Goal: Information Seeking & Learning: Learn about a topic

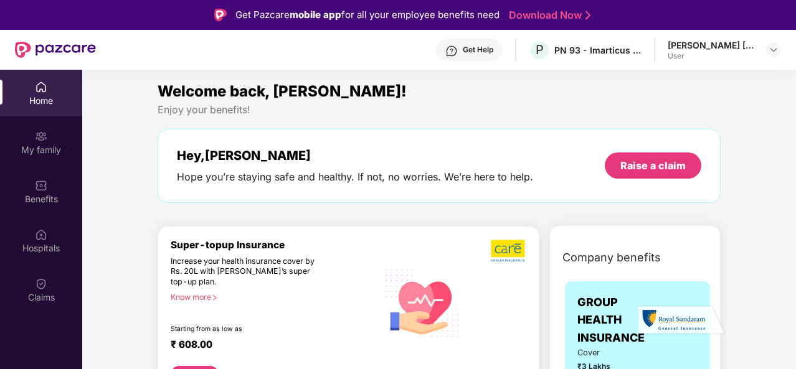
click at [439, 100] on div "Welcome back, [PERSON_NAME]!" at bounding box center [439, 92] width 563 height 24
click at [56, 283] on div "Claims" at bounding box center [41, 290] width 82 height 47
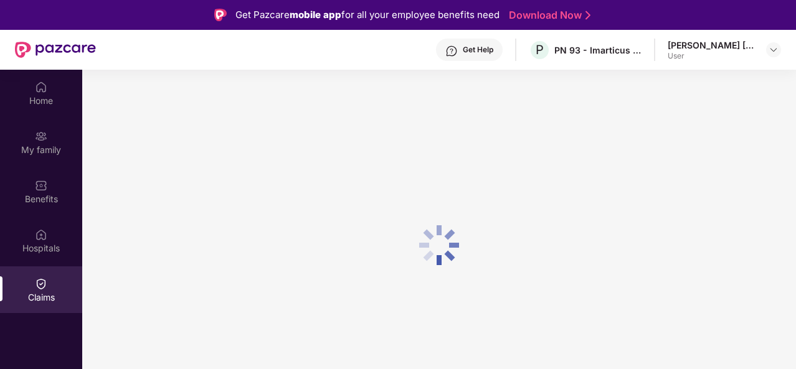
click at [372, 67] on div "Get Help P PN 93 - Imarticus Learning Private Limited [PERSON_NAME] [PERSON_NAM…" at bounding box center [438, 50] width 685 height 40
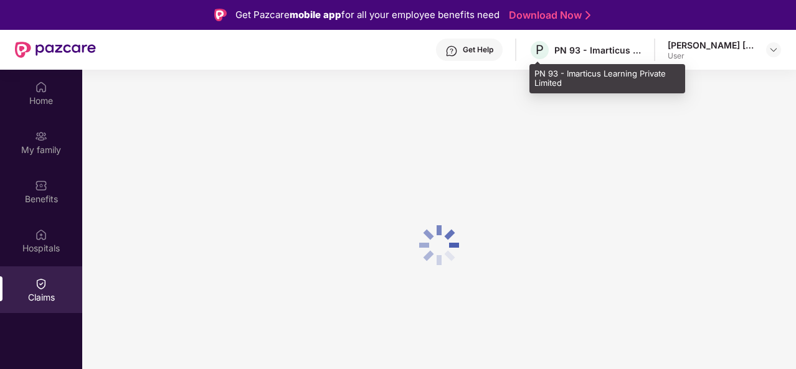
click at [607, 52] on div "PN 93 - Imarticus Learning Private Limited" at bounding box center [597, 50] width 87 height 12
click at [608, 50] on div "PN 93 - Imarticus Learning Private Limited" at bounding box center [597, 50] width 87 height 12
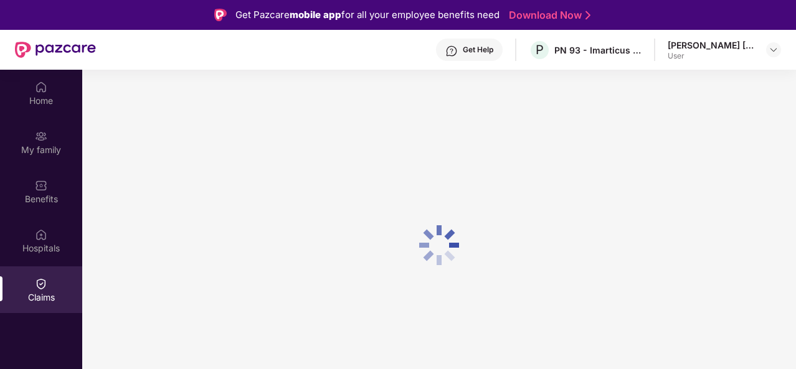
click at [326, 54] on div "Get Help P PN 93 - Imarticus Learning Private Limited [PERSON_NAME] [PERSON_NAM…" at bounding box center [438, 50] width 685 height 40
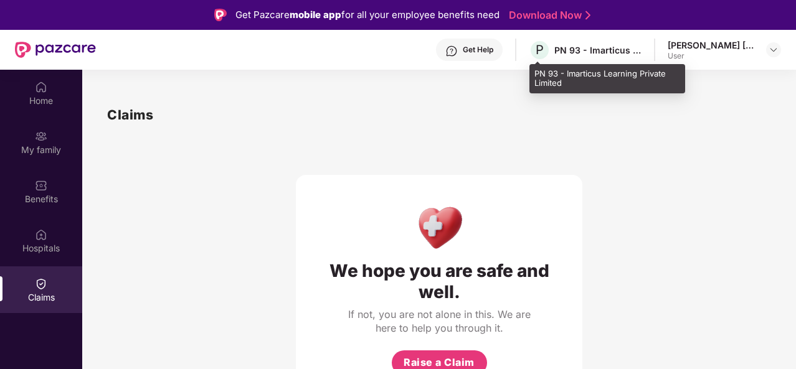
click at [600, 44] on div "PN 93 - Imarticus Learning Private Limited" at bounding box center [597, 50] width 87 height 12
click at [565, 48] on div "PN 93 - Imarticus Learning Private Limited" at bounding box center [597, 50] width 87 height 12
drag, startPoint x: 618, startPoint y: 51, endPoint x: 654, endPoint y: 118, distance: 76.3
click at [659, 131] on div "We hope you are safe and well. If not, you are not alone in this. We are here t…" at bounding box center [439, 262] width 664 height 275
click at [635, 53] on div "PN 93 - Imarticus Learning Private Limited" at bounding box center [597, 50] width 87 height 12
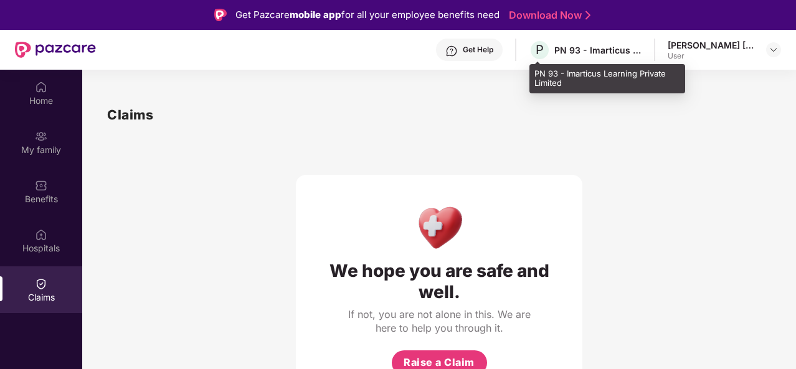
click at [635, 52] on div "PN 93 - Imarticus Learning Private Limited" at bounding box center [597, 50] width 87 height 12
click at [635, 51] on div "PN 93 - Imarticus Learning Private Limited" at bounding box center [597, 50] width 87 height 12
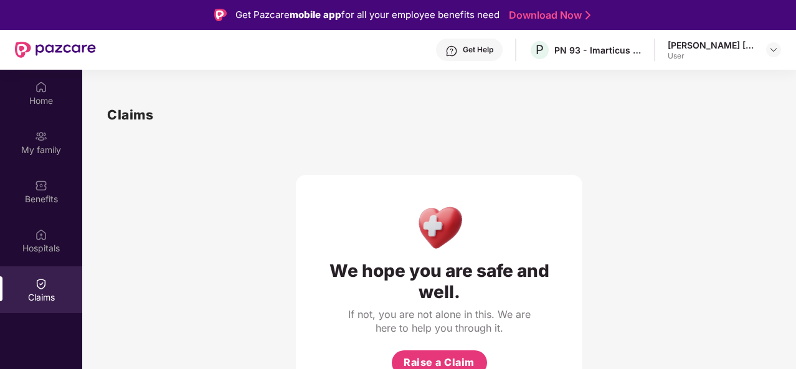
drag, startPoint x: 630, startPoint y: 144, endPoint x: 584, endPoint y: 98, distance: 65.6
click at [630, 144] on div "We hope you are safe and well. If not, you are not alone in this. We are here t…" at bounding box center [439, 262] width 664 height 275
click at [166, 50] on div "Get Help P PN 93 - Imarticus Learning Private Limited [PERSON_NAME] [PERSON_NAM…" at bounding box center [438, 50] width 685 height 40
click at [60, 98] on div "Home" at bounding box center [41, 101] width 82 height 12
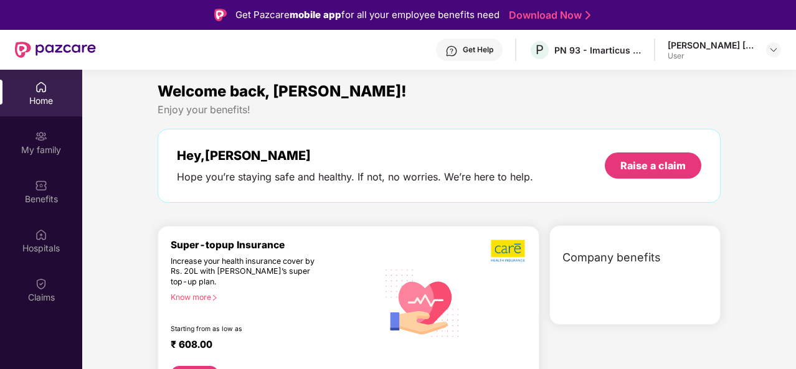
click at [136, 53] on div "Get Help P PN 93 - Imarticus Learning Private Limited [PERSON_NAME] [PERSON_NAM…" at bounding box center [438, 50] width 685 height 40
click at [540, 103] on div "Enjoy your benefits!" at bounding box center [439, 109] width 563 height 13
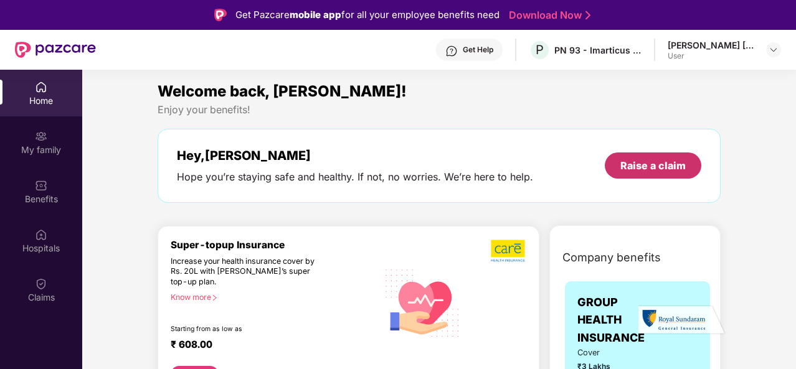
click at [631, 160] on div "Raise a claim" at bounding box center [652, 166] width 65 height 14
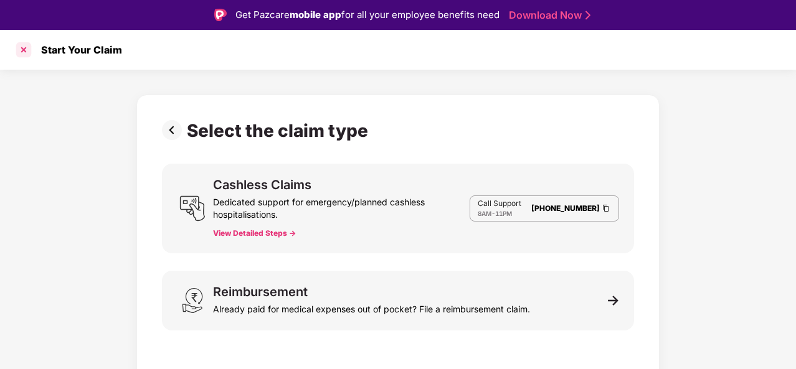
click at [24, 56] on div at bounding box center [24, 50] width 20 height 20
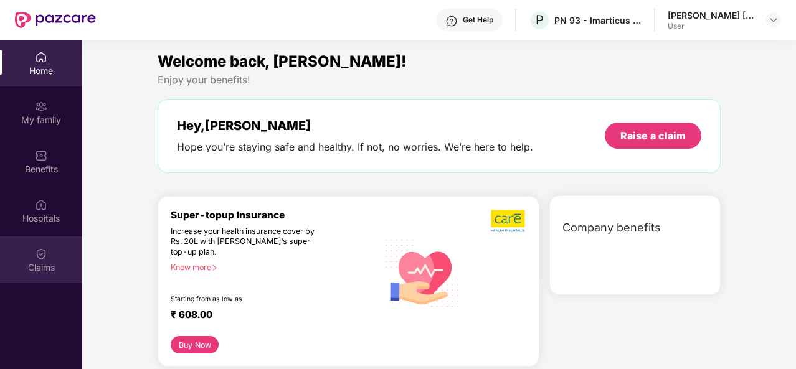
scroll to position [70, 0]
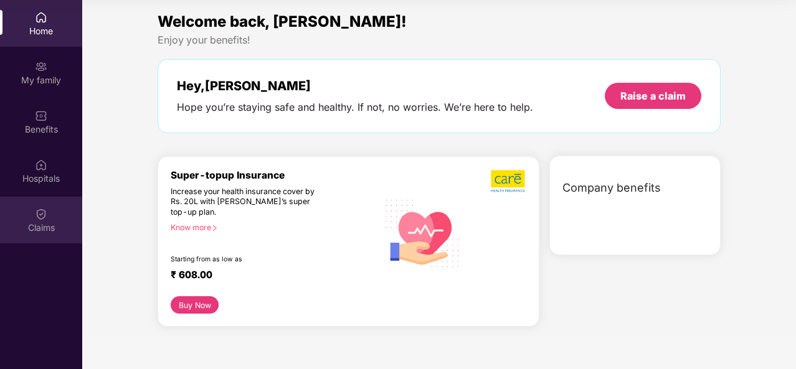
click at [42, 215] on img at bounding box center [41, 214] width 12 height 12
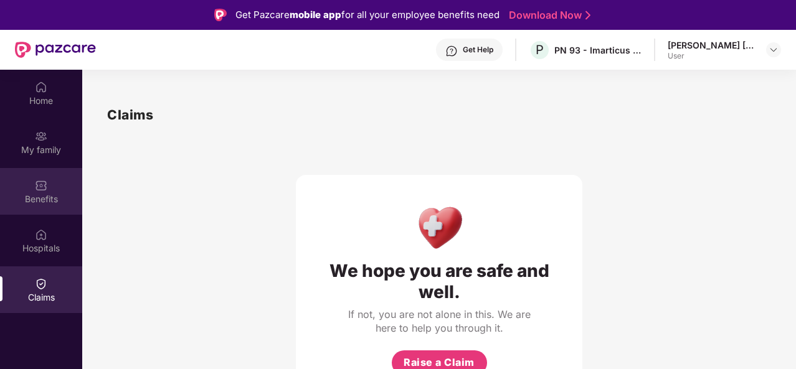
click at [46, 199] on div "Benefits" at bounding box center [41, 199] width 82 height 12
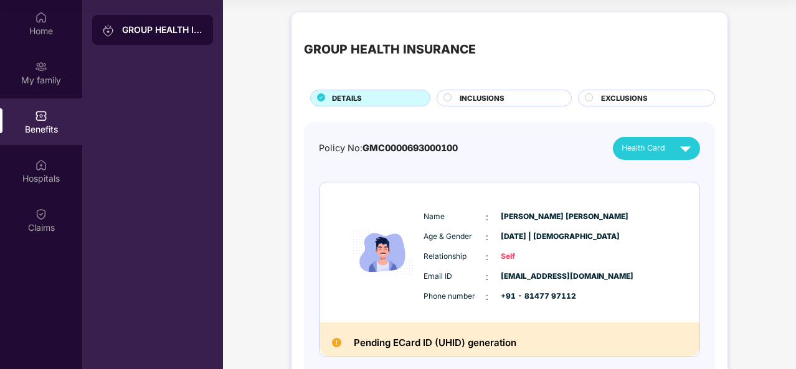
scroll to position [64, 0]
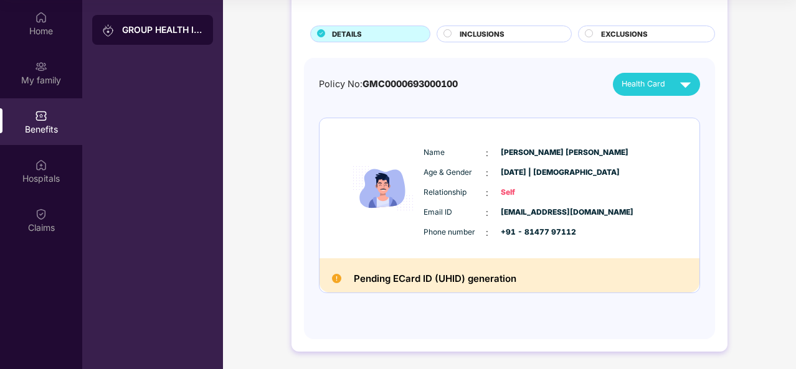
click at [336, 283] on div "Pending ECard ID (UHID) generation" at bounding box center [509, 275] width 380 height 35
click at [336, 277] on img at bounding box center [336, 278] width 9 height 9
click at [395, 274] on h2 "Pending ECard ID (UHID) generation" at bounding box center [435, 279] width 163 height 16
click at [450, 277] on h2 "Pending ECard ID (UHID) generation" at bounding box center [435, 279] width 163 height 16
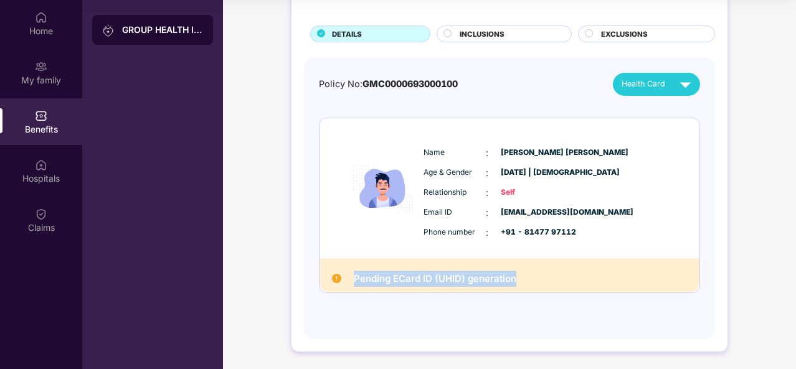
click at [450, 277] on h2 "Pending ECard ID (UHID) generation" at bounding box center [435, 279] width 163 height 16
click at [557, 273] on div "Pending ECard ID (UHID) generation" at bounding box center [509, 275] width 380 height 35
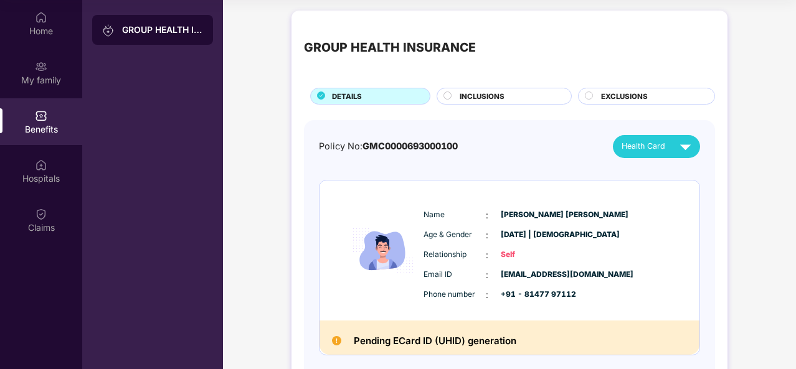
click at [531, 130] on div "Policy No: GMC0000693000100 Health Card Name : [PERSON_NAME] [PERSON_NAME] Age …" at bounding box center [509, 261] width 411 height 282
click at [421, 135] on div "Policy No: GMC0000693000100 Health Card" at bounding box center [509, 146] width 381 height 23
click at [544, 143] on div "Policy No: GMC0000693000100 Health Card" at bounding box center [509, 146] width 381 height 23
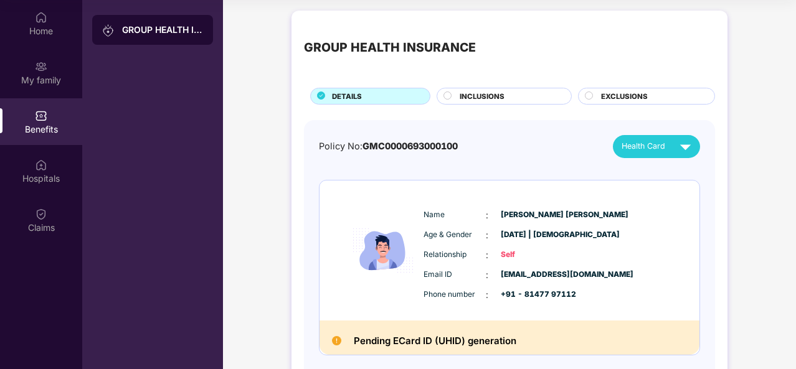
click at [472, 50] on div "GROUP HEALTH INSURANCE" at bounding box center [390, 47] width 172 height 19
click at [139, 164] on div "GROUP HEALTH INSURANCE" at bounding box center [152, 184] width 141 height 369
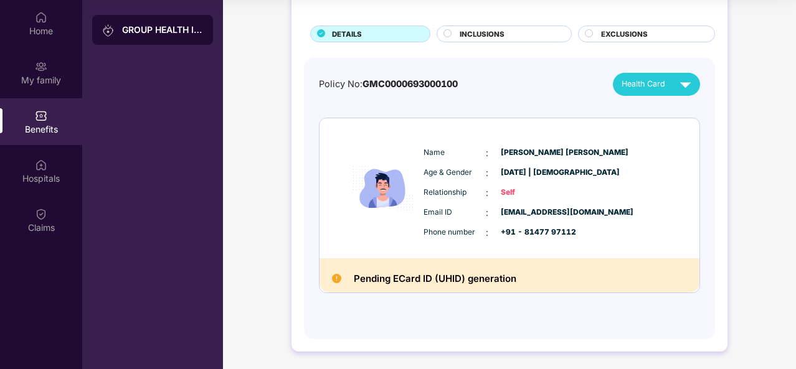
scroll to position [0, 0]
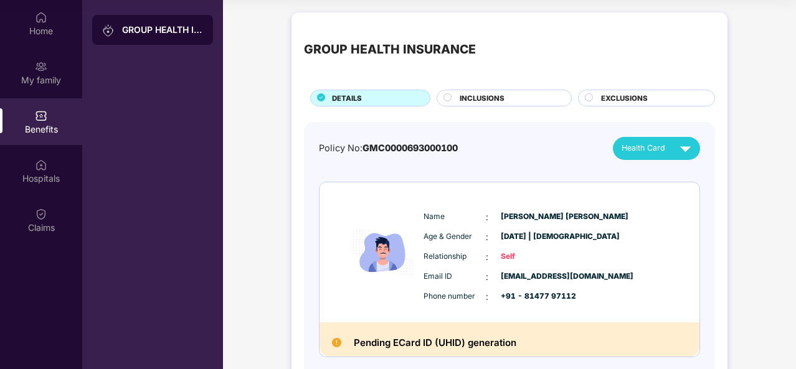
drag, startPoint x: 133, startPoint y: 45, endPoint x: 139, endPoint y: 38, distance: 9.7
click at [133, 45] on div "GROUP HEALTH INSURANCE" at bounding box center [152, 184] width 141 height 369
click at [139, 37] on div "GROUP HEALTH INSURANCE" at bounding box center [152, 30] width 121 height 30
click at [153, 26] on div "GROUP HEALTH INSURANCE" at bounding box center [162, 30] width 81 height 12
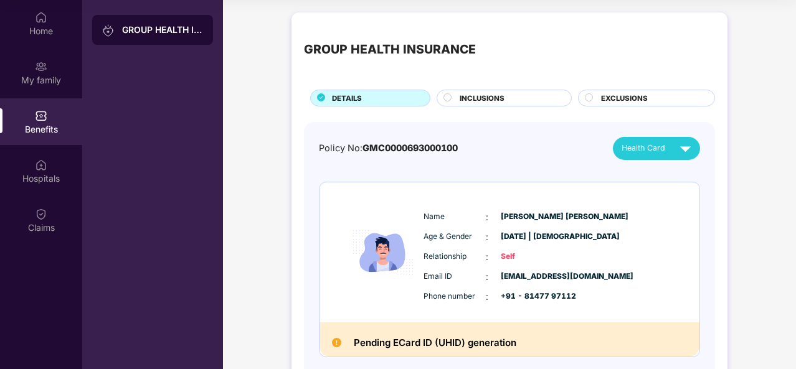
click at [458, 47] on div "GROUP HEALTH INSURANCE" at bounding box center [390, 49] width 172 height 19
click at [440, 78] on div "GROUP HEALTH INSURANCE DETAILS INCLUSIONS EXCLUSIONS" at bounding box center [509, 66] width 411 height 82
click at [486, 120] on div "GROUP HEALTH INSURANCE DETAILS INCLUSIONS EXCLUSIONS Policy No: GMC000069300010…" at bounding box center [509, 214] width 436 height 404
click at [488, 108] on div "GROUP HEALTH INSURANCE DETAILS INCLUSIONS EXCLUSIONS Policy No: GMC000069300010…" at bounding box center [509, 214] width 436 height 404
click at [496, 96] on span "INCLUSIONS" at bounding box center [482, 98] width 45 height 11
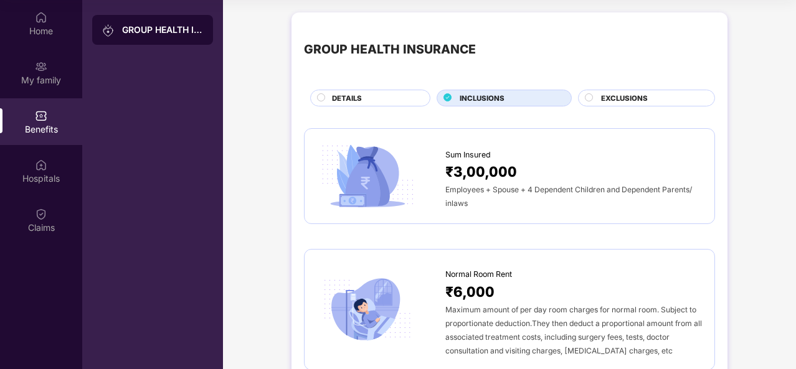
click at [517, 97] on div "INCLUSIONS" at bounding box center [508, 99] width 111 height 13
click at [696, 100] on div "EXCLUSIONS" at bounding box center [651, 99] width 113 height 13
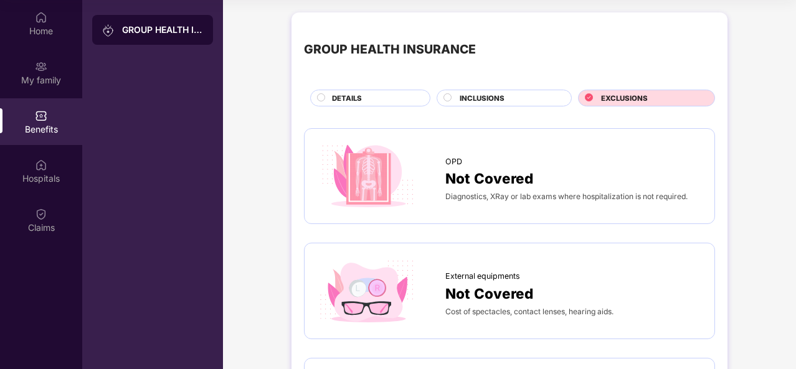
click at [489, 88] on div "GROUP HEALTH INSURANCE DETAILS INCLUSIONS EXCLUSIONS" at bounding box center [509, 66] width 411 height 82
click at [483, 100] on span "INCLUSIONS" at bounding box center [482, 98] width 45 height 11
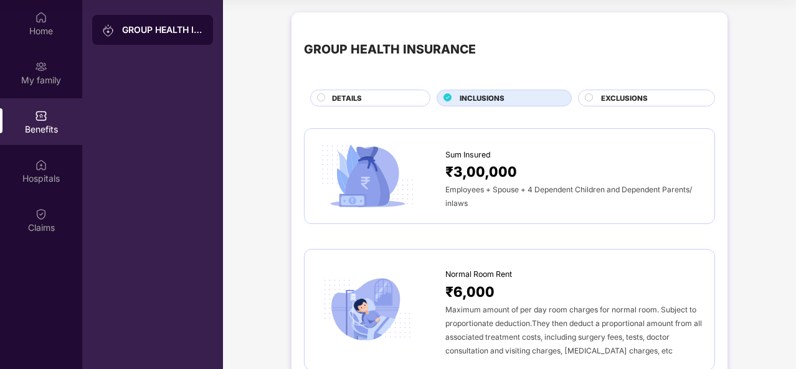
click at [618, 166] on div "₹3,00,000" at bounding box center [573, 172] width 257 height 22
click at [418, 173] on div at bounding box center [381, 176] width 128 height 70
click at [425, 182] on div at bounding box center [381, 176] width 128 height 70
click at [370, 88] on div "GROUP HEALTH INSURANCE DETAILS INCLUSIONS EXCLUSIONS" at bounding box center [509, 66] width 411 height 82
click at [366, 92] on div "DETAILS" at bounding box center [370, 98] width 120 height 17
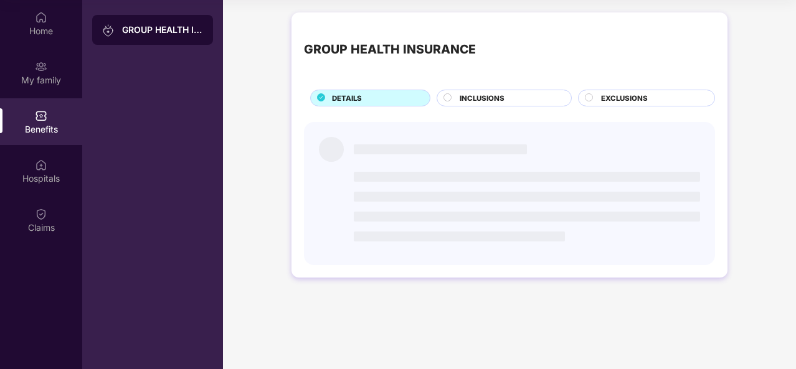
click at [197, 91] on div "GROUP HEALTH INSURANCE" at bounding box center [152, 184] width 141 height 369
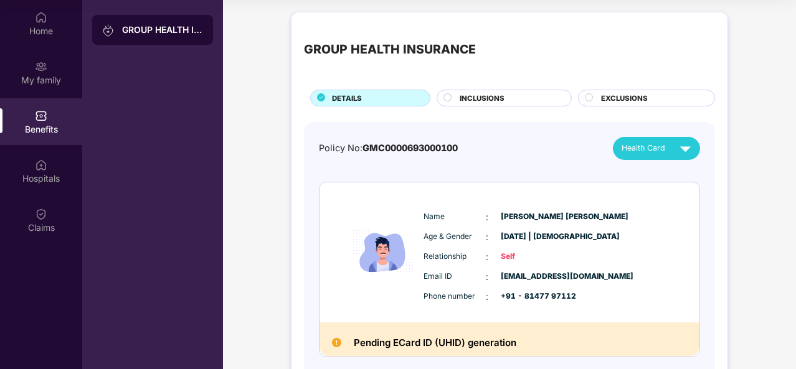
click at [609, 50] on div "GROUP HEALTH INSURANCE" at bounding box center [509, 50] width 411 height 50
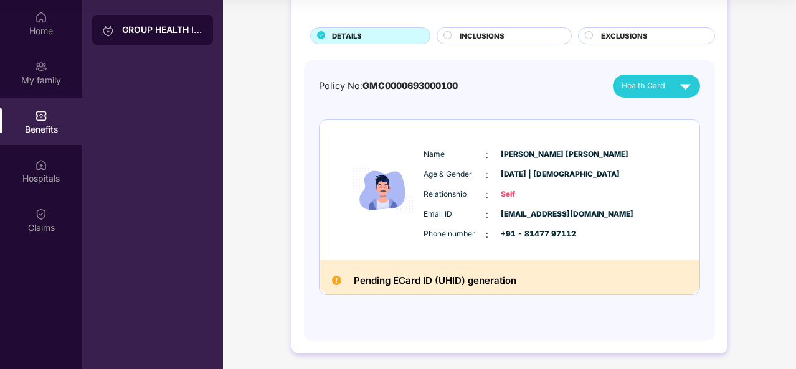
scroll to position [64, 0]
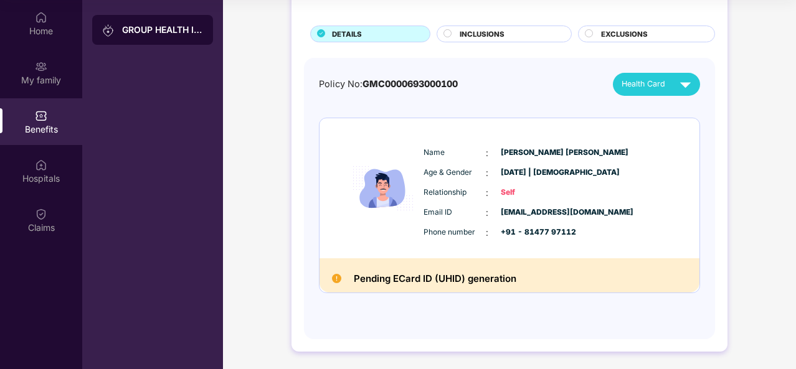
click at [199, 161] on div "GROUP HEALTH INSURANCE" at bounding box center [152, 184] width 141 height 369
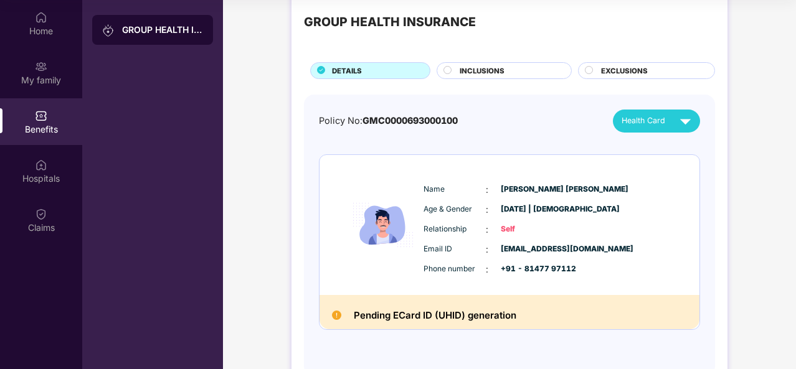
scroll to position [0, 0]
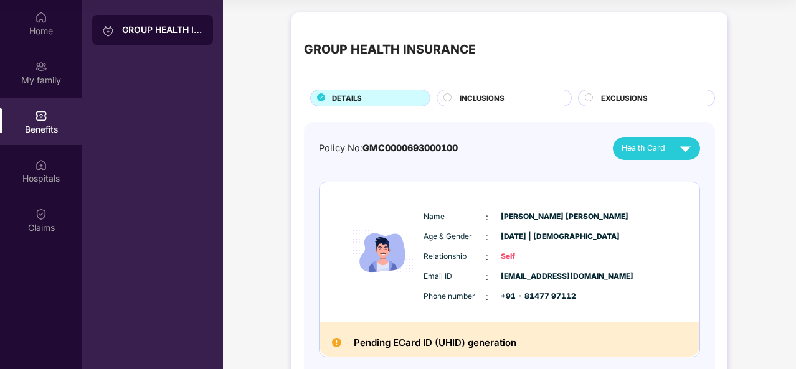
click at [442, 24] on div "GROUP HEALTH INSURANCE DETAILS INCLUSIONS EXCLUSIONS Policy No: GMC000069300010…" at bounding box center [509, 214] width 436 height 404
click at [47, 230] on div "Claims" at bounding box center [41, 228] width 82 height 12
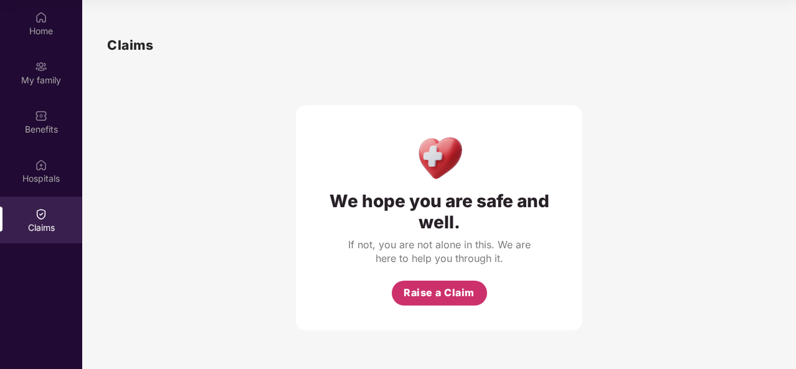
click at [448, 286] on span "Raise a Claim" at bounding box center [439, 293] width 71 height 16
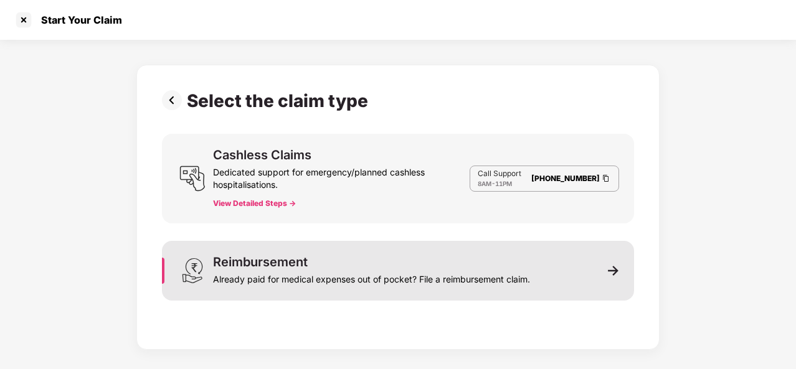
click at [278, 282] on div "Already paid for medical expenses out of pocket? File a reimbursement claim." at bounding box center [371, 276] width 317 height 17
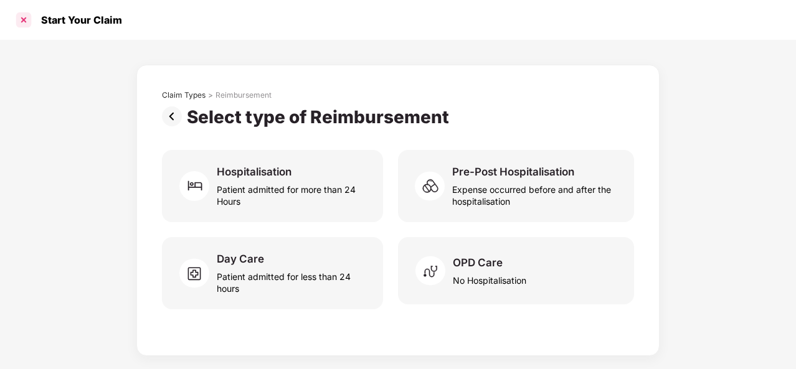
click at [25, 21] on div at bounding box center [24, 20] width 20 height 20
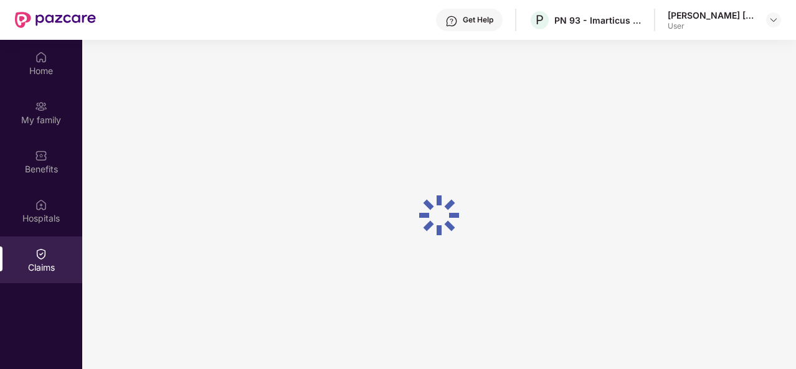
scroll to position [70, 0]
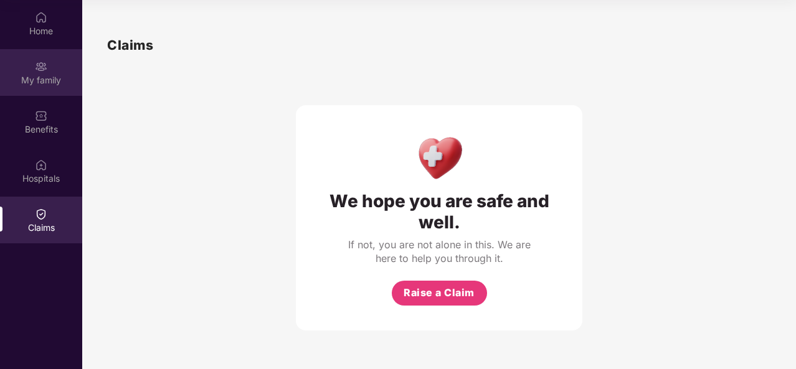
click at [76, 85] on div "My family" at bounding box center [41, 80] width 82 height 12
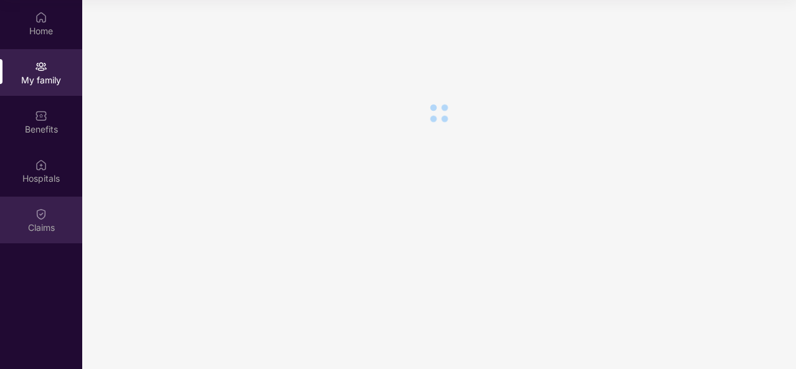
click at [47, 210] on img at bounding box center [41, 214] width 12 height 12
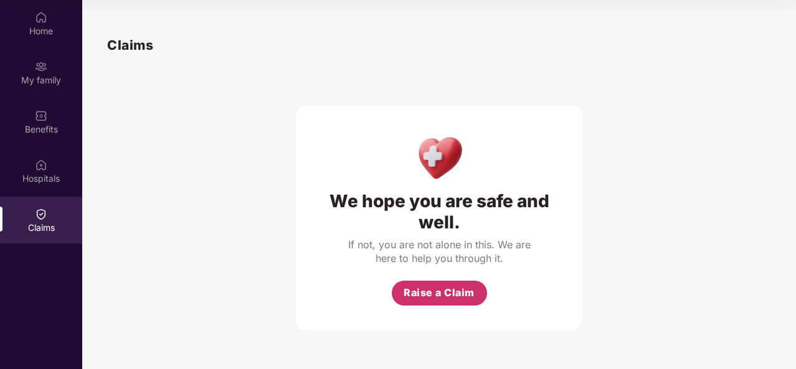
click at [418, 296] on span "Raise a Claim" at bounding box center [439, 293] width 71 height 16
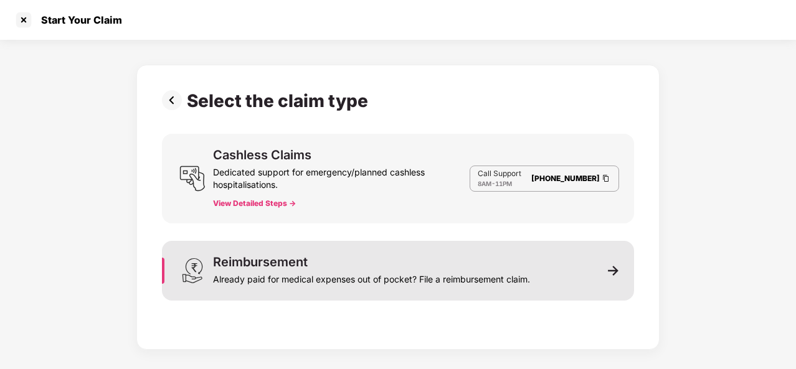
scroll to position [30, 0]
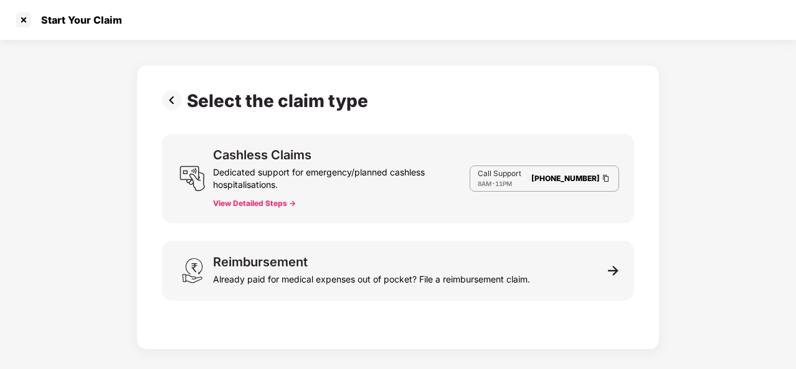
click at [341, 170] on div "Dedicated support for emergency/planned cashless hospitalisations." at bounding box center [341, 176] width 257 height 30
click at [258, 200] on button "View Detailed Steps ->" at bounding box center [254, 204] width 83 height 10
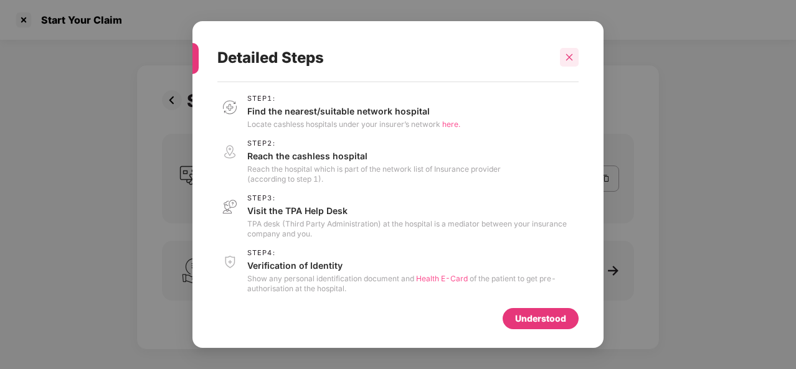
click at [563, 57] on div at bounding box center [569, 57] width 19 height 19
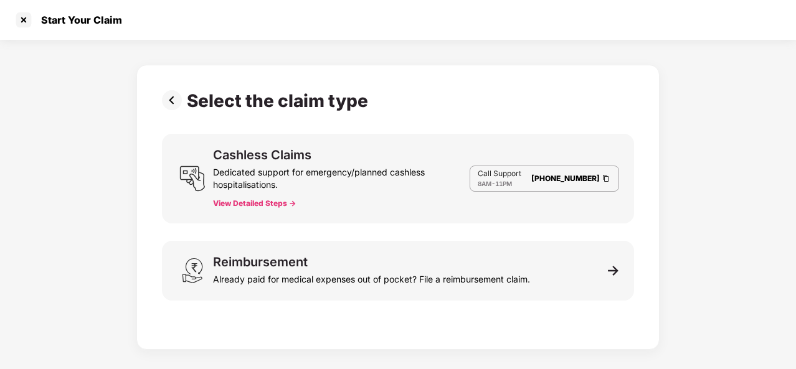
click at [551, 50] on div "Select the claim type Cashless Claims Dedicated support for emergency/planned c…" at bounding box center [398, 195] width 796 height 310
click at [426, 121] on div "Select the claim type Cashless Claims Dedicated support for emergency/planned c…" at bounding box center [398, 204] width 472 height 228
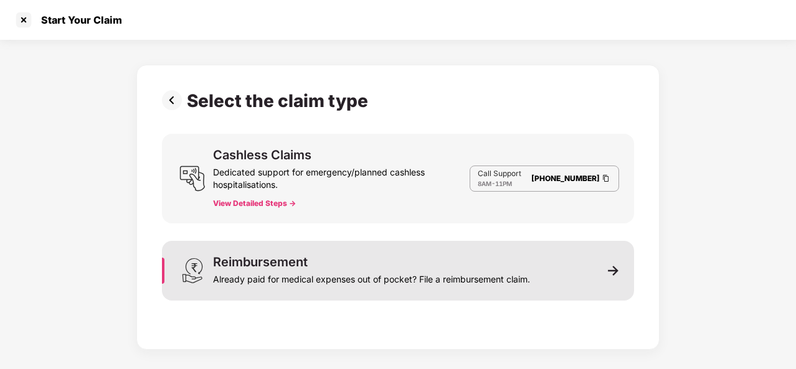
click at [402, 260] on div "Reimbursement Already paid for medical expenses out of pocket? File a reimburse…" at bounding box center [371, 271] width 317 height 30
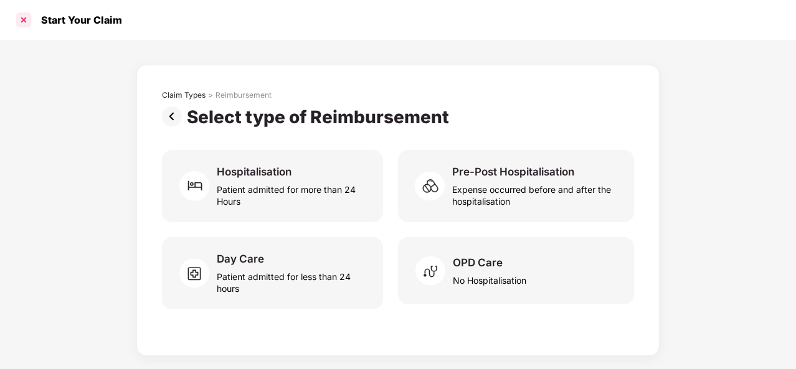
click at [15, 21] on div at bounding box center [24, 20] width 20 height 20
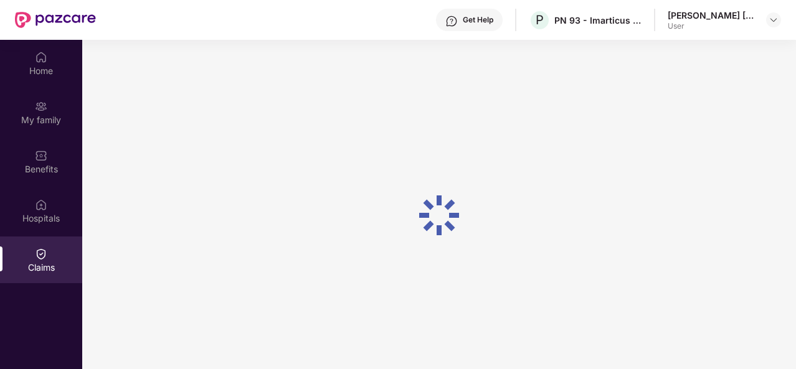
scroll to position [70, 0]
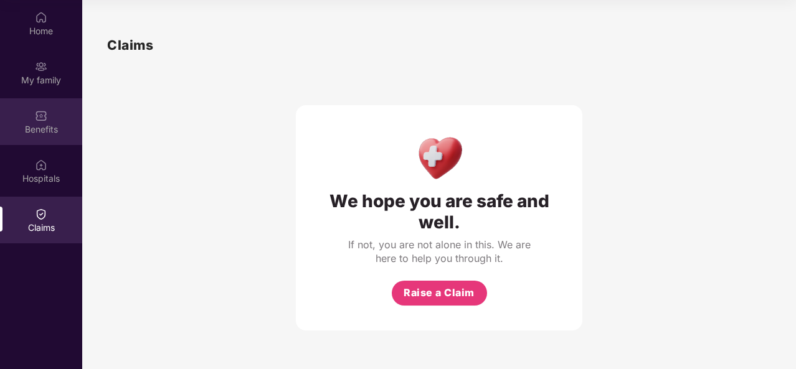
click at [52, 120] on div "Benefits" at bounding box center [41, 121] width 82 height 47
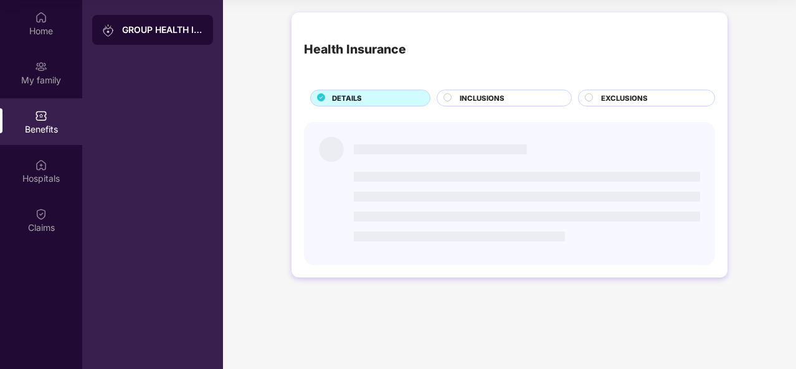
click at [480, 103] on div "INCLUSIONS" at bounding box center [508, 99] width 111 height 13
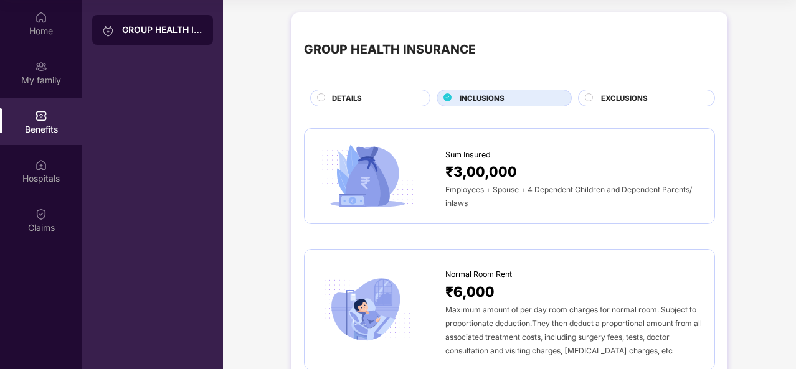
click at [585, 100] on icon at bounding box center [589, 97] width 8 height 8
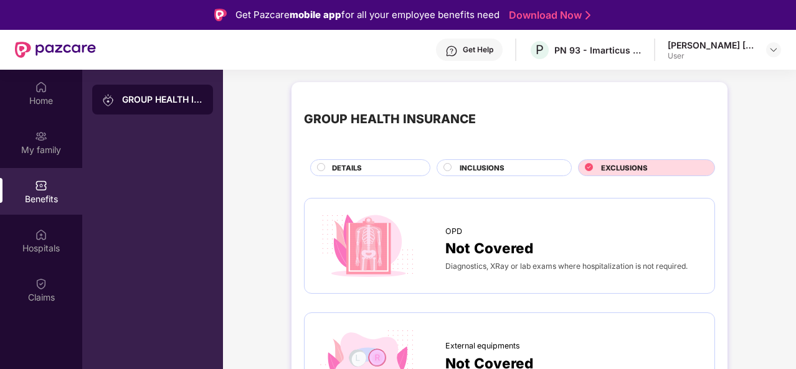
click at [337, 163] on span "DETAILS" at bounding box center [347, 168] width 30 height 11
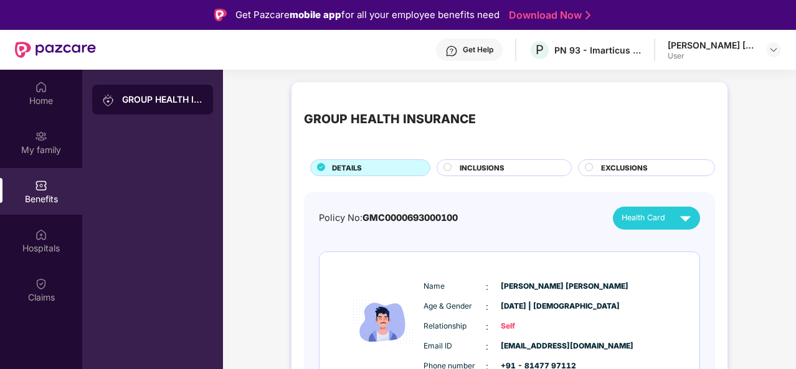
click at [492, 164] on span "INCLUSIONS" at bounding box center [482, 168] width 45 height 11
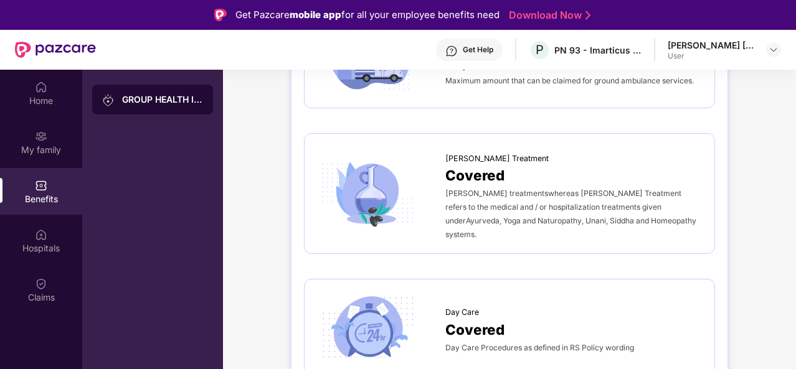
scroll to position [1074, 0]
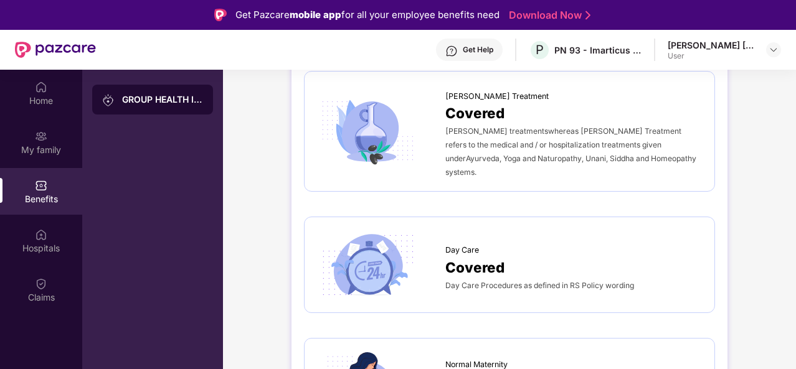
click at [266, 57] on div "Get Help P PN 93 - Imarticus Learning Private Limited [PERSON_NAME] [PERSON_NAM…" at bounding box center [438, 50] width 685 height 40
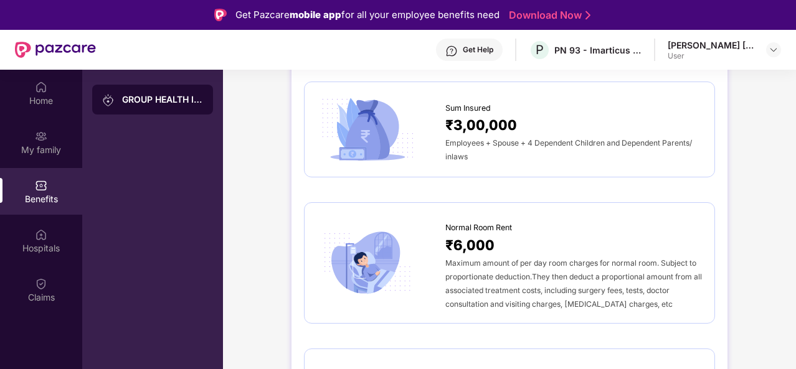
scroll to position [0, 0]
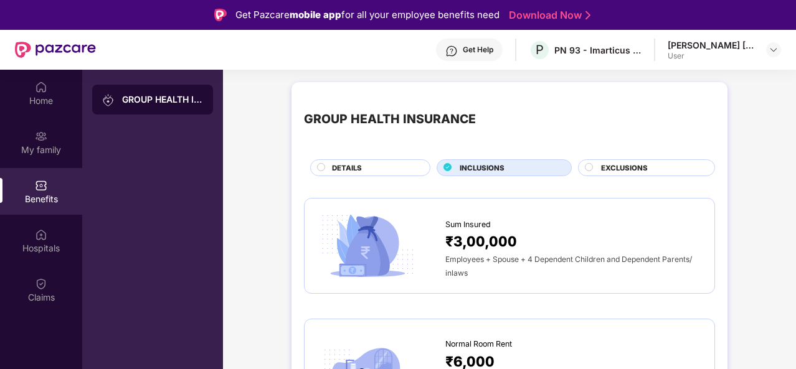
click at [359, 69] on div "Get Help P PN 93 - Imarticus Learning Private Limited [PERSON_NAME] [PERSON_NAM…" at bounding box center [438, 50] width 685 height 40
click at [778, 48] on div at bounding box center [773, 49] width 15 height 15
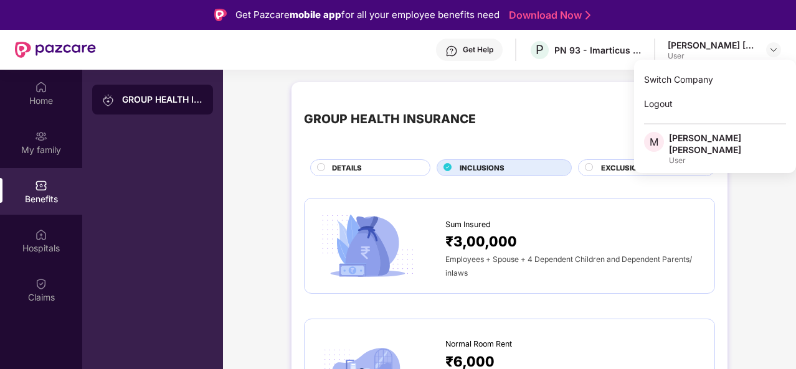
click at [587, 105] on div "GROUP HEALTH INSURANCE" at bounding box center [509, 120] width 411 height 50
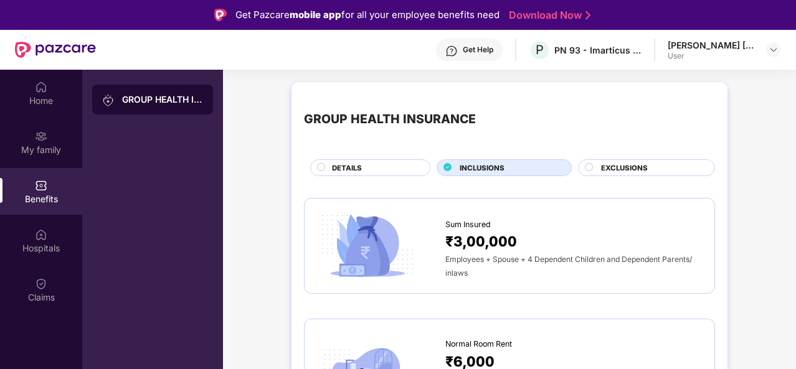
click at [707, 45] on div "[PERSON_NAME] [PERSON_NAME]" at bounding box center [711, 45] width 87 height 12
drag, startPoint x: 787, startPoint y: 50, endPoint x: 776, endPoint y: 54, distance: 11.2
click at [787, 51] on header "Get Help P PN 93 - Imarticus Learning Private Limited [PERSON_NAME] [PERSON_NAM…" at bounding box center [398, 50] width 796 height 40
click at [772, 55] on div at bounding box center [773, 49] width 15 height 15
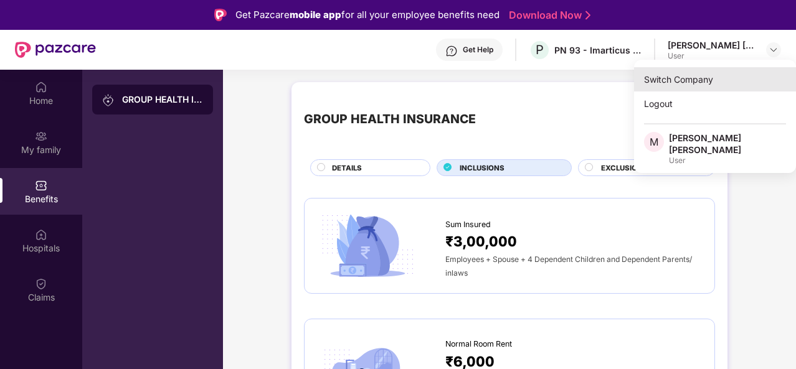
click at [697, 77] on div "Switch Company" at bounding box center [715, 79] width 162 height 24
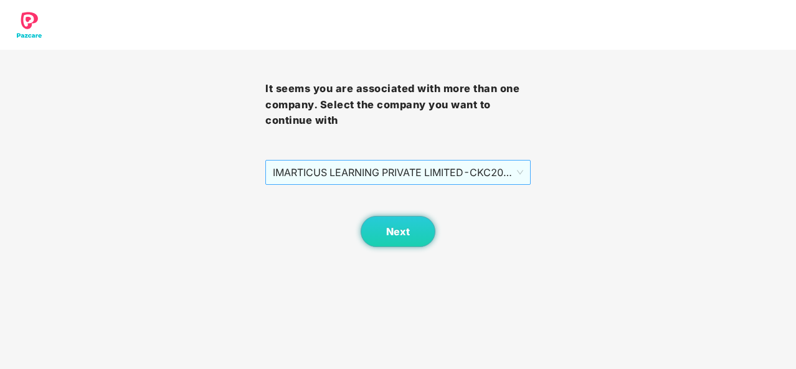
click at [522, 172] on span "IMARTICUS LEARNING PRIVATE LIMITED - CKC2047 - EMPLOYEE" at bounding box center [398, 173] width 250 height 24
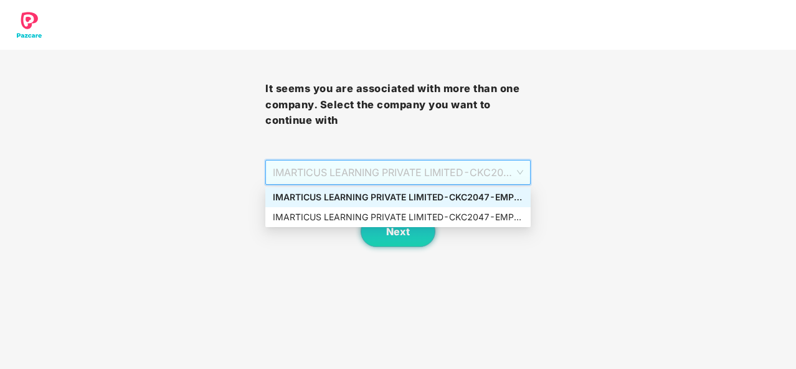
click at [518, 200] on div "IMARTICUS LEARNING PRIVATE LIMITED - CKC2047 - EMPLOYEE" at bounding box center [398, 198] width 250 height 14
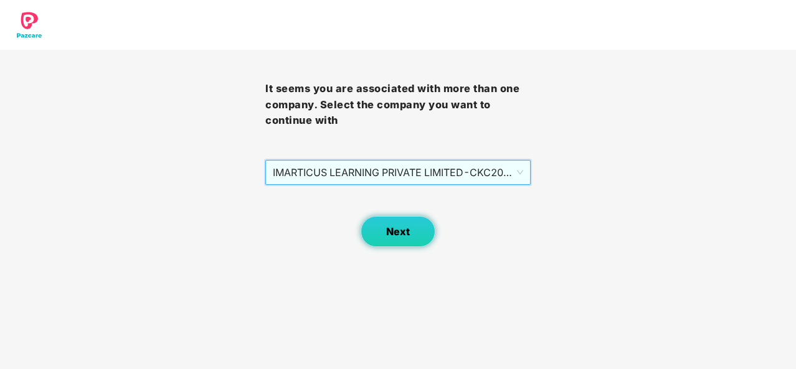
click at [409, 234] on span "Next" at bounding box center [398, 232] width 24 height 12
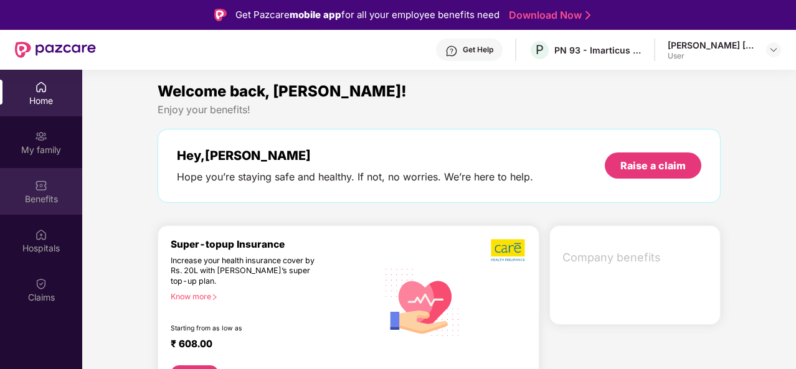
click at [46, 181] on img at bounding box center [41, 185] width 12 height 12
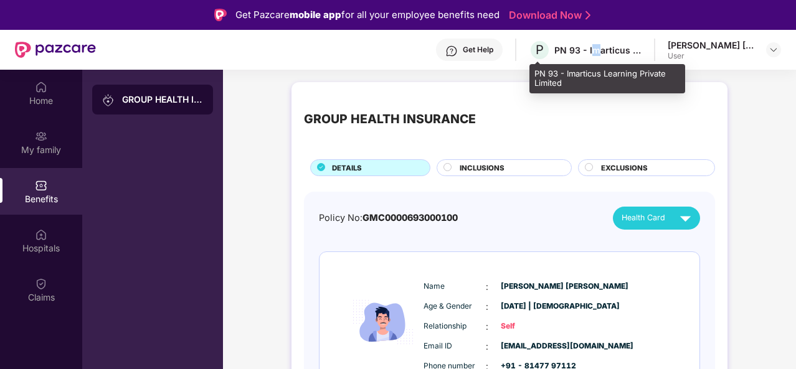
click at [595, 51] on div "PN 93 - Imarticus Learning Private Limited" at bounding box center [597, 50] width 87 height 12
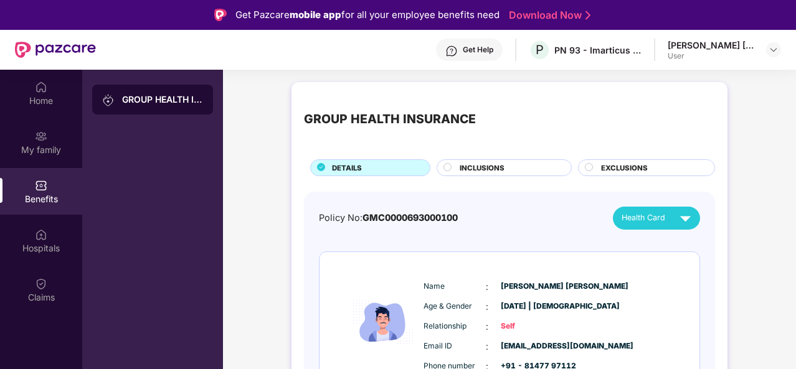
click at [758, 87] on div "GROUP HEALTH INSURANCE DETAILS INCLUSIONS EXCLUSIONS Policy No: GMC000069300010…" at bounding box center [509, 290] width 573 height 428
click at [472, 170] on span "INCLUSIONS" at bounding box center [482, 168] width 45 height 11
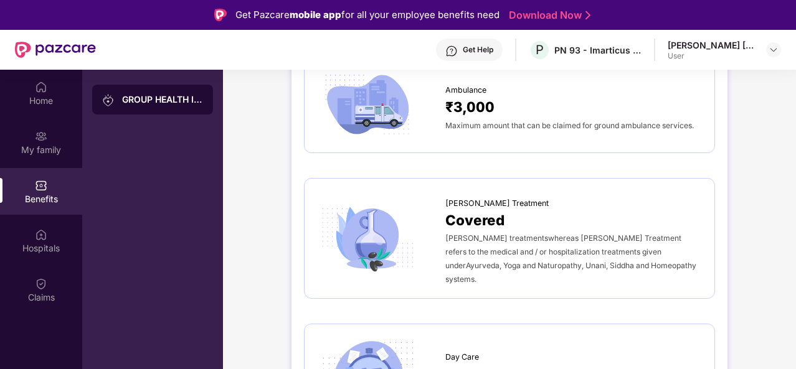
scroll to position [996, 0]
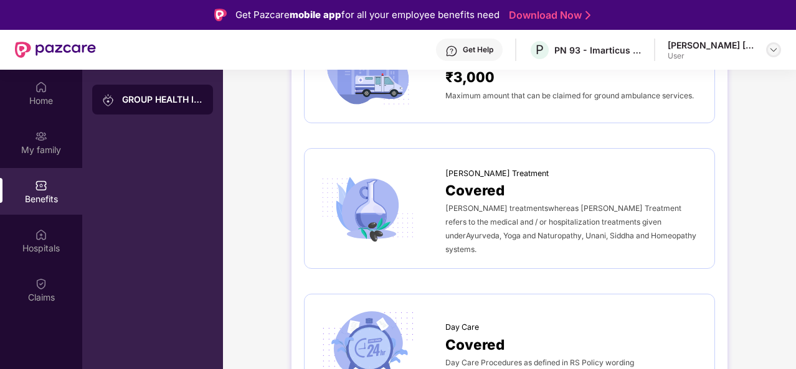
click at [772, 45] on img at bounding box center [773, 50] width 10 height 10
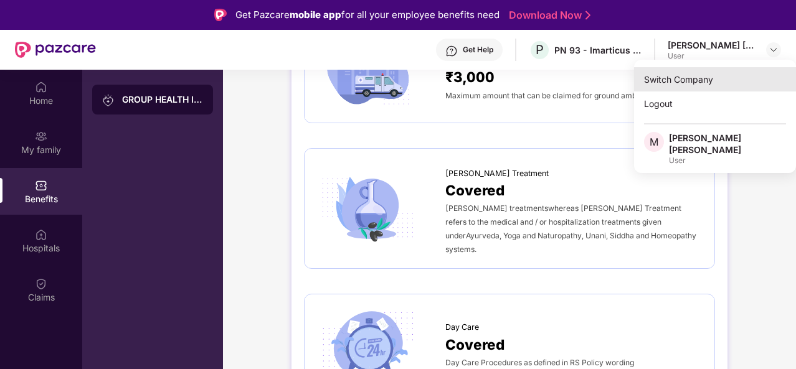
click at [692, 77] on div "Switch Company" at bounding box center [715, 79] width 162 height 24
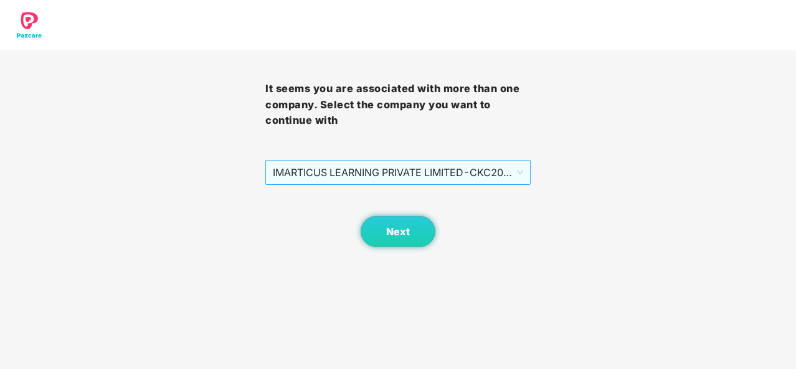
click at [431, 177] on span "IMARTICUS LEARNING PRIVATE LIMITED - CKC2047 - EMPLOYEE" at bounding box center [398, 173] width 250 height 24
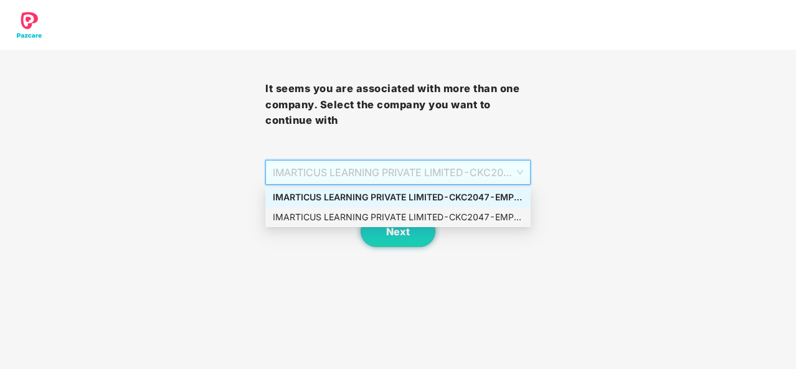
click at [390, 217] on div "IMARTICUS LEARNING PRIVATE LIMITED - CKC2047 - EMPLOYEE" at bounding box center [398, 217] width 250 height 14
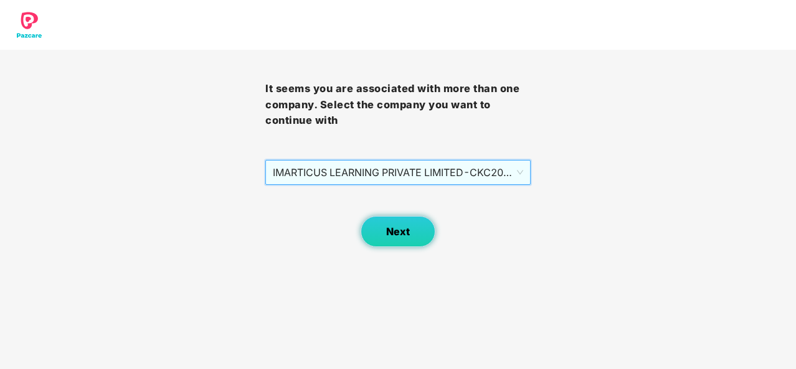
click at [409, 232] on span "Next" at bounding box center [398, 232] width 24 height 12
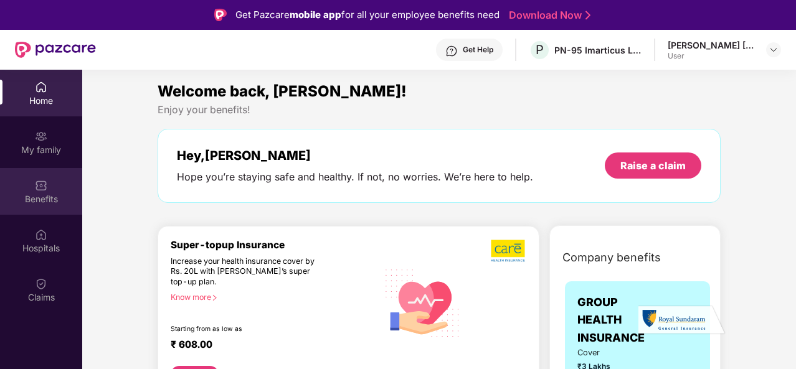
click at [40, 201] on div "Benefits" at bounding box center [41, 199] width 82 height 12
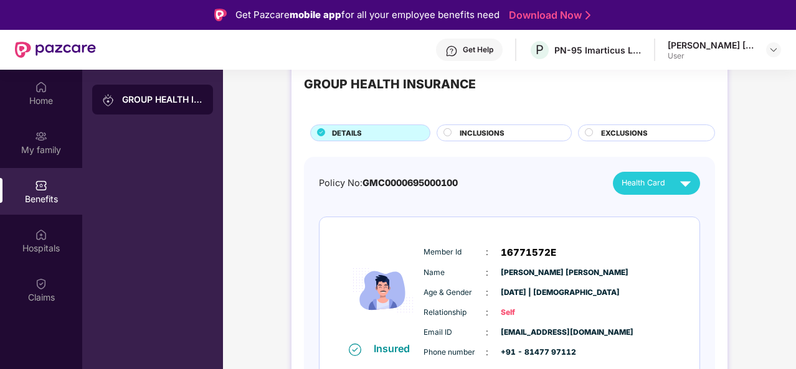
scroll to position [50, 0]
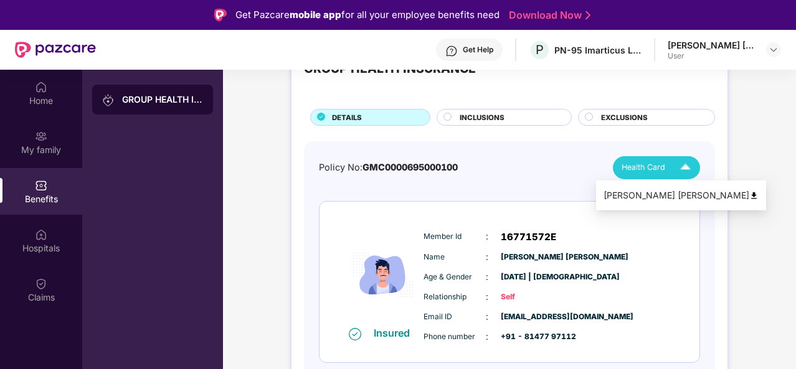
click at [651, 164] on span "Health Card" at bounding box center [643, 167] width 44 height 12
click at [656, 191] on div "[PERSON_NAME] [PERSON_NAME]" at bounding box center [680, 196] width 155 height 14
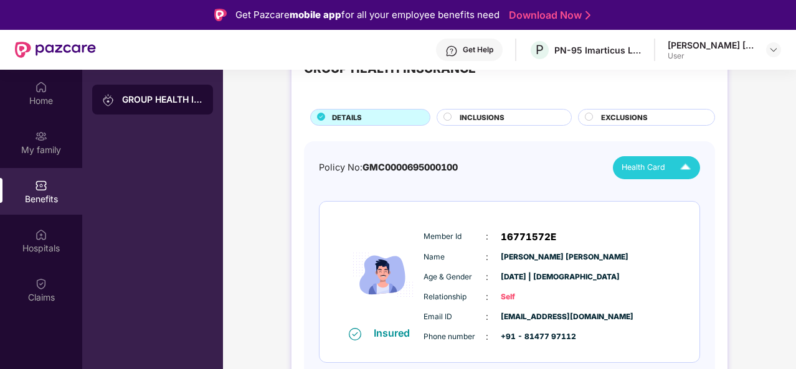
click at [531, 169] on div "Policy No: GMC0000695000100 Health Card" at bounding box center [509, 167] width 381 height 23
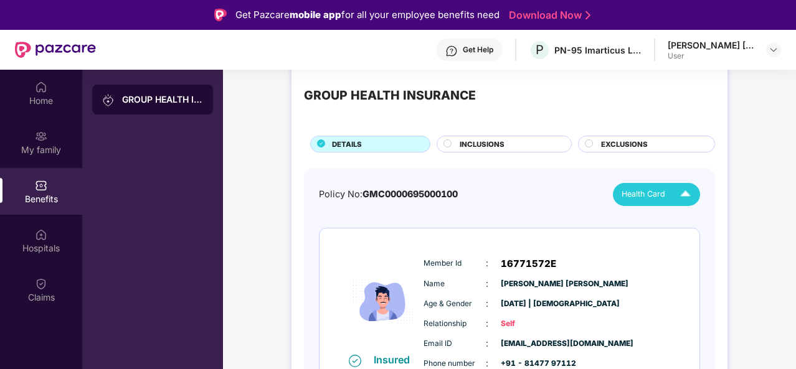
scroll to position [0, 0]
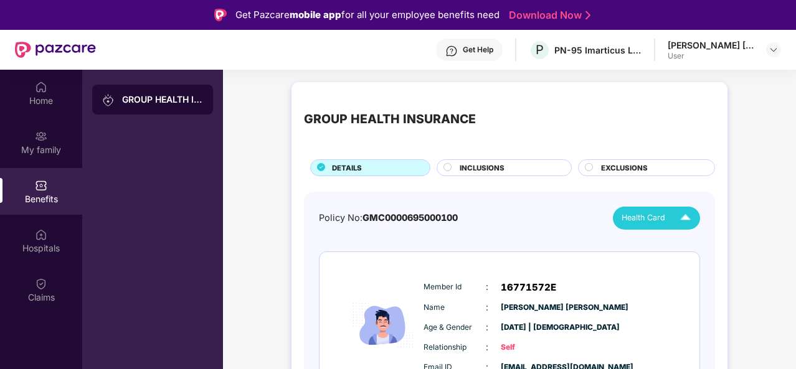
click at [543, 113] on div "GROUP HEALTH INSURANCE" at bounding box center [509, 120] width 411 height 50
click at [777, 51] on img at bounding box center [773, 50] width 10 height 10
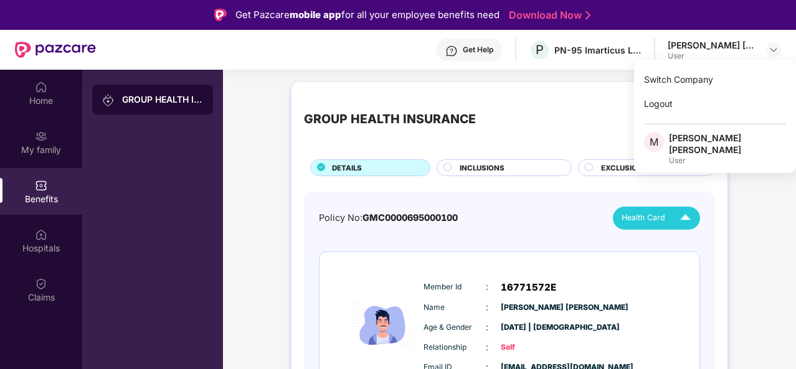
click at [441, 102] on div "GROUP HEALTH INSURANCE" at bounding box center [509, 120] width 411 height 50
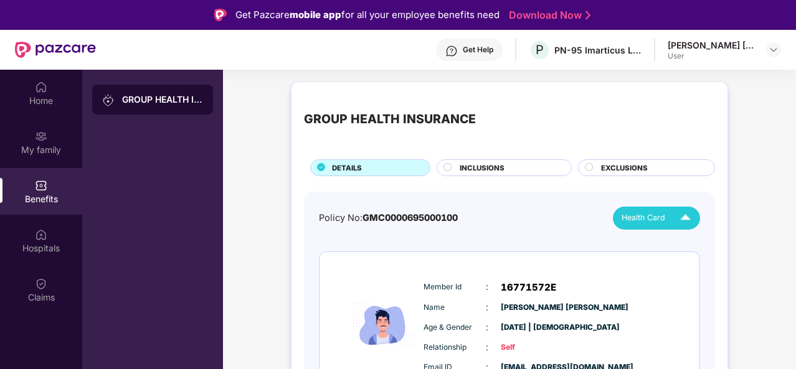
click at [398, 87] on div "GROUP HEALTH INSURANCE DETAILS INCLUSIONS EXCLUSIONS Policy No: GMC000069500010…" at bounding box center [509, 277] width 436 height 390
click at [778, 50] on img at bounding box center [773, 50] width 10 height 10
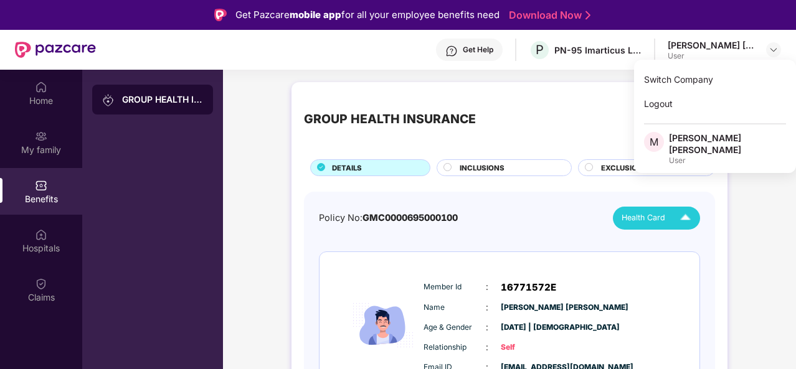
click at [508, 94] on div "GROUP HEALTH INSURANCE DETAILS INCLUSIONS EXCLUSIONS Policy No: GMC000069500010…" at bounding box center [509, 277] width 436 height 390
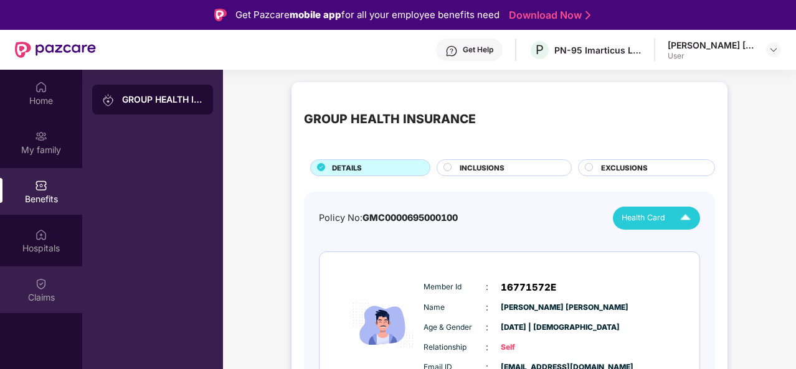
click at [55, 293] on div "Claims" at bounding box center [41, 297] width 82 height 12
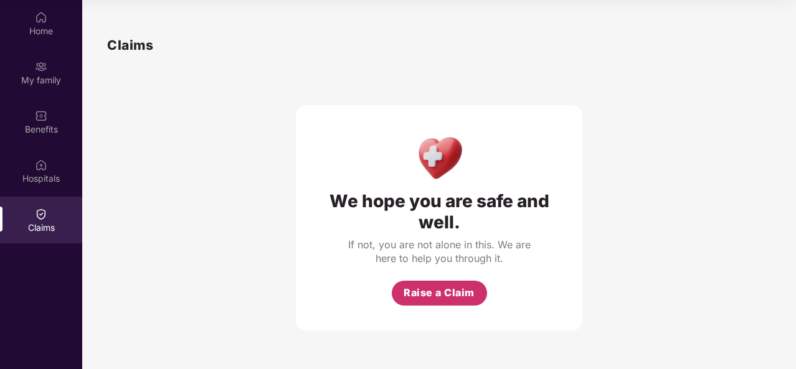
click at [432, 300] on span "Raise a Claim" at bounding box center [439, 293] width 71 height 16
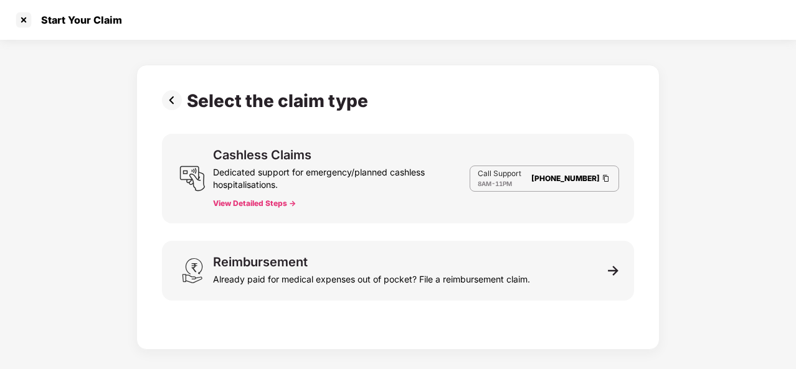
click at [265, 202] on button "View Detailed Steps ->" at bounding box center [254, 204] width 83 height 10
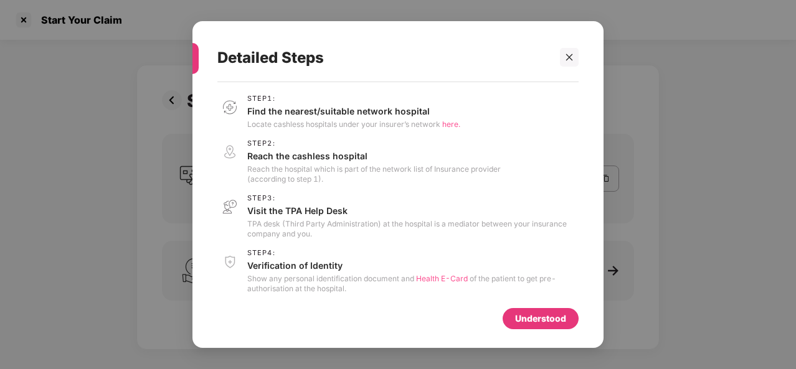
click at [518, 311] on div "Understood" at bounding box center [541, 318] width 76 height 21
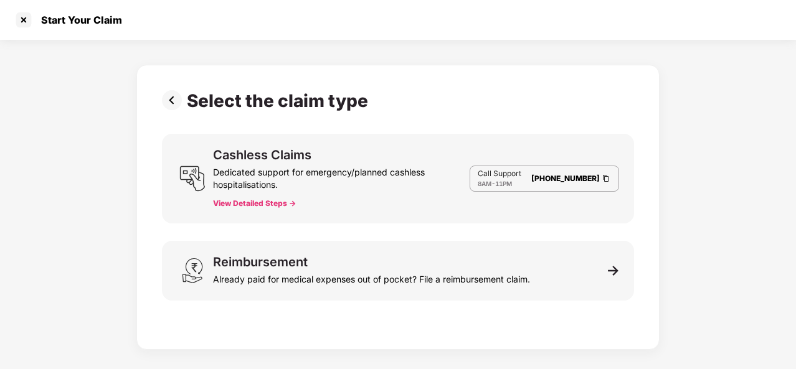
click at [369, 167] on div "Dedicated support for emergency/planned cashless hospitalisations." at bounding box center [341, 176] width 257 height 30
drag, startPoint x: 275, startPoint y: 154, endPoint x: 161, endPoint y: 95, distance: 128.7
click at [159, 94] on div "Select the claim type Cashless Claims Dedicated support for emergency/planned c…" at bounding box center [397, 207] width 523 height 285
click at [171, 99] on img at bounding box center [174, 100] width 25 height 20
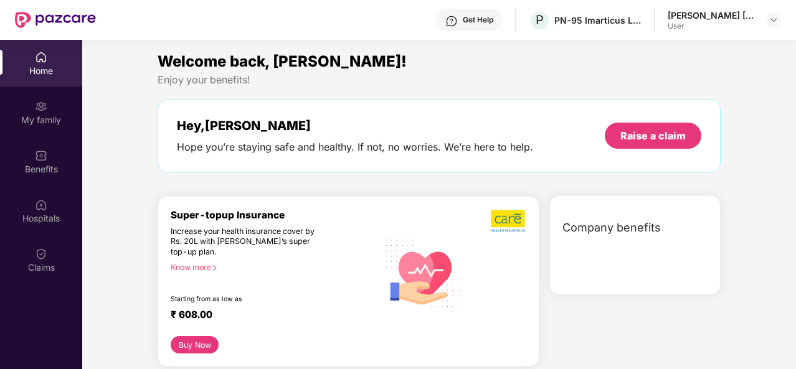
scroll to position [70, 0]
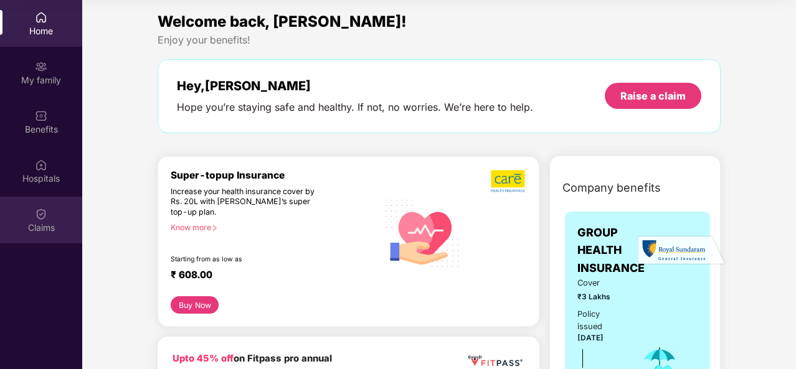
click at [44, 224] on div "Claims" at bounding box center [41, 228] width 82 height 12
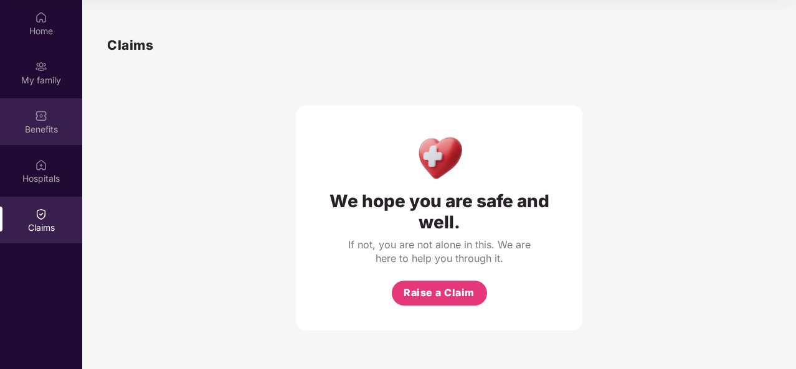
click at [50, 123] on div "Benefits" at bounding box center [41, 129] width 82 height 12
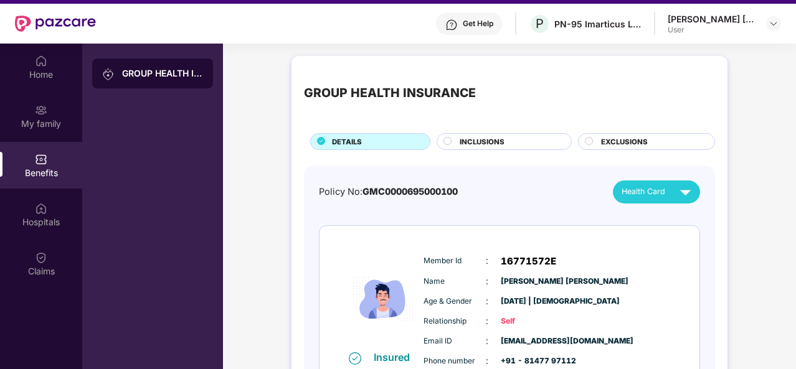
scroll to position [7, 0]
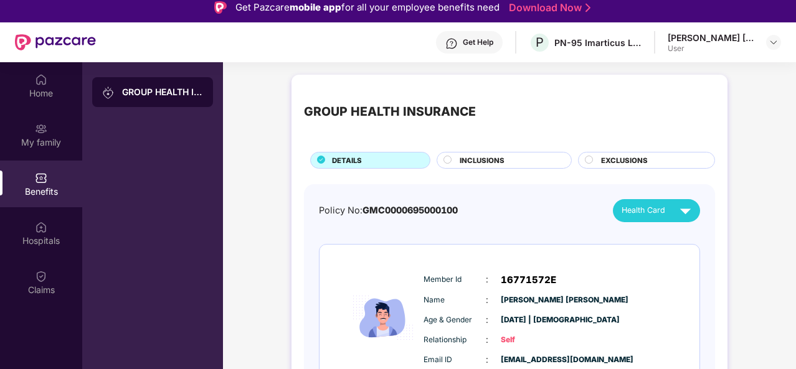
click at [546, 116] on div "GROUP HEALTH INSURANCE" at bounding box center [509, 112] width 411 height 50
click at [46, 131] on img at bounding box center [41, 129] width 12 height 12
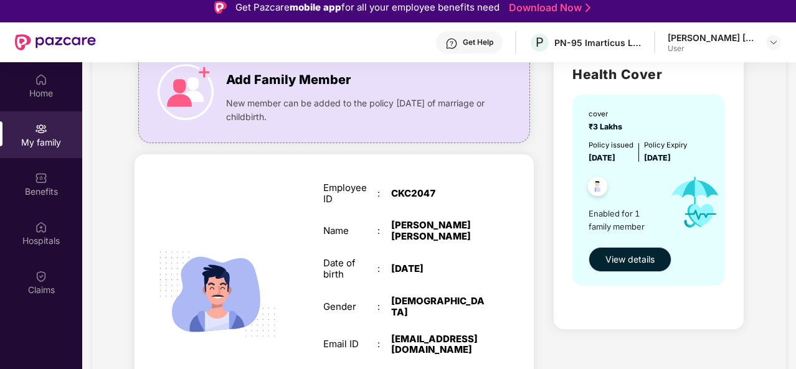
scroll to position [125, 0]
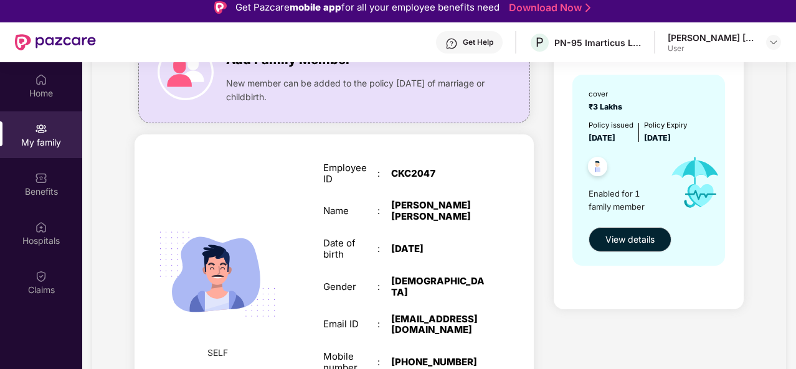
click at [617, 166] on div at bounding box center [621, 168] width 78 height 31
click at [620, 232] on button "View details" at bounding box center [629, 239] width 83 height 25
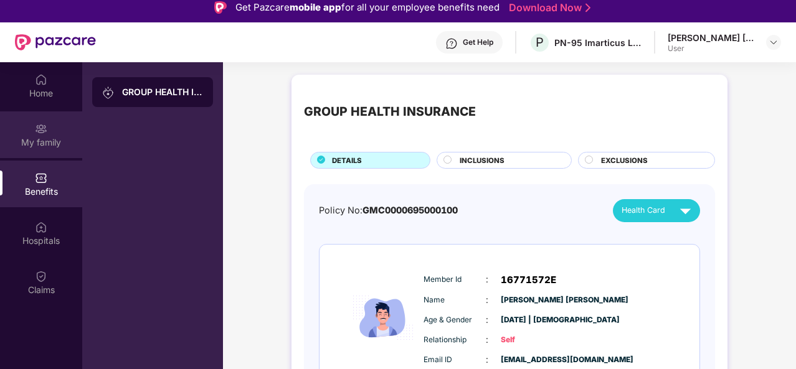
click at [37, 128] on img at bounding box center [41, 129] width 12 height 12
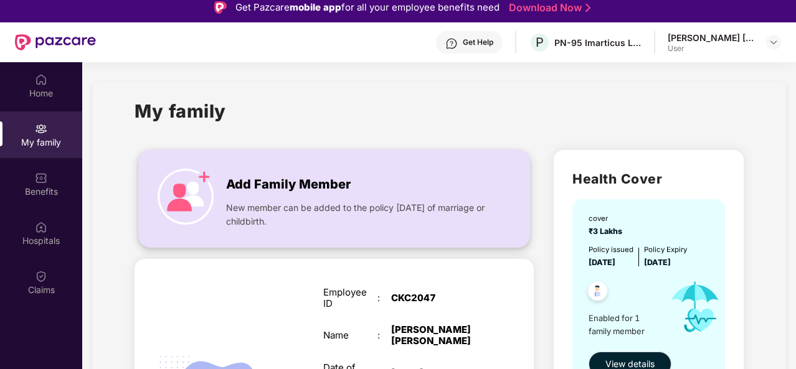
click at [275, 164] on div "Add Family Member New member can be added to the policy [DATE] of marriage or c…" at bounding box center [334, 199] width 390 height 72
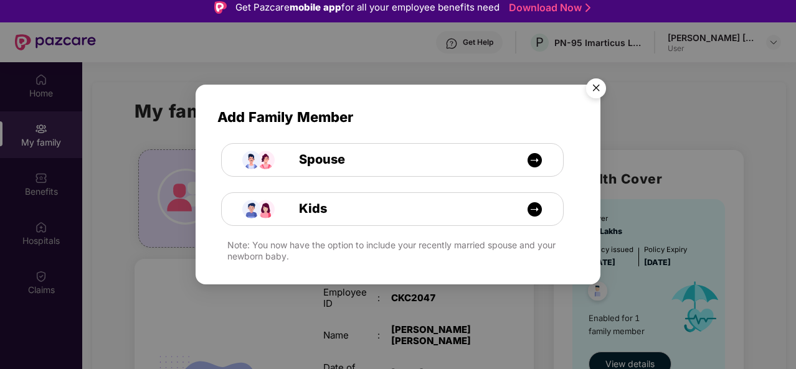
click at [504, 114] on span "Add Family Member" at bounding box center [397, 117] width 361 height 22
click at [475, 130] on div "Spouse" at bounding box center [398, 152] width 396 height 49
click at [605, 83] on img "Close" at bounding box center [596, 90] width 35 height 35
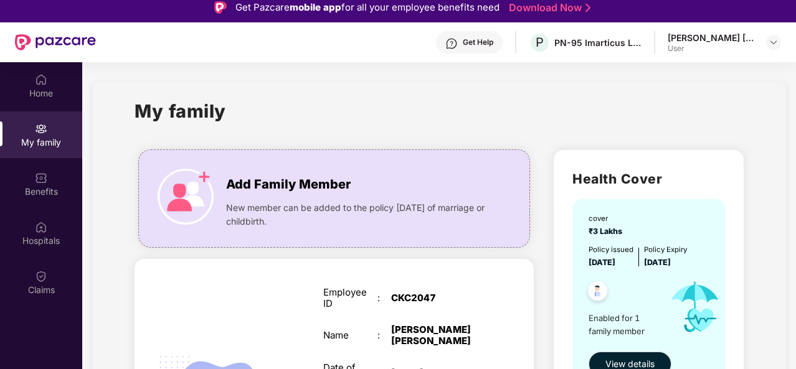
click at [606, 83] on div "My family Add Family Member New member can be added to the policy [DATE] of mar…" at bounding box center [439, 339] width 694 height 514
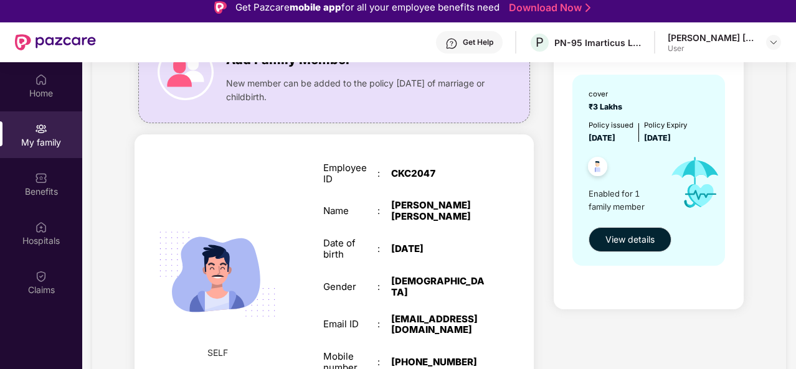
scroll to position [172, 0]
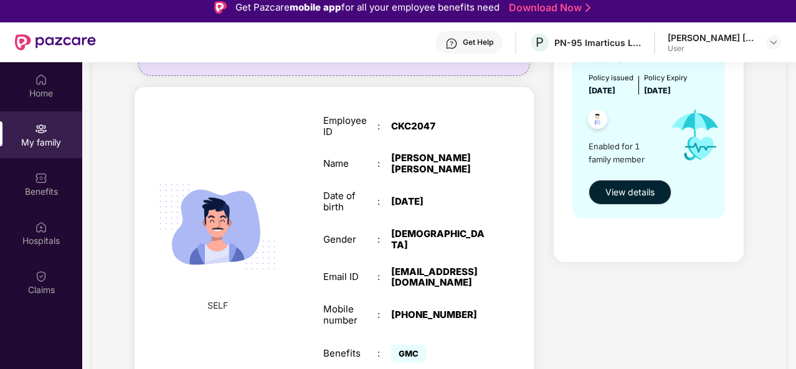
click at [219, 308] on div "SELF" at bounding box center [217, 240] width 93 height 170
click at [401, 346] on span "GMC" at bounding box center [408, 353] width 35 height 17
click at [416, 345] on span "GMC" at bounding box center [408, 353] width 35 height 17
click at [458, 342] on div "GMC" at bounding box center [438, 354] width 95 height 24
drag, startPoint x: 433, startPoint y: 342, endPoint x: 300, endPoint y: 343, distance: 133.3
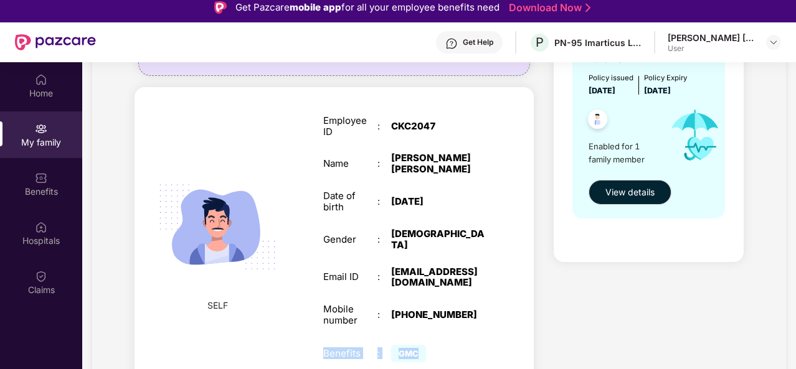
click at [300, 343] on div "SELF Employee ID : CKC2047 Name : [PERSON_NAME] [PERSON_NAME] Date of birth : […" at bounding box center [334, 240] width 399 height 306
copy div "Benefits : GMC"
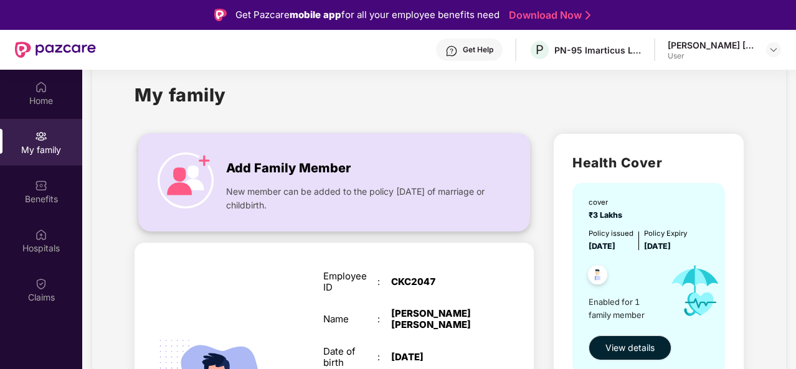
scroll to position [0, 0]
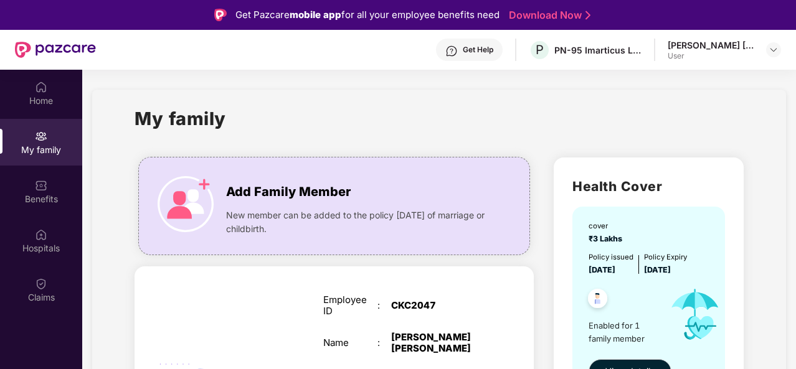
click at [551, 127] on div "My family" at bounding box center [439, 126] width 608 height 43
click at [561, 130] on div "My family" at bounding box center [439, 126] width 608 height 43
click at [203, 119] on h1 "My family" at bounding box center [181, 119] width 92 height 28
click at [297, 209] on span "New member can be added to the policy [DATE] of marriage or childbirth." at bounding box center [358, 222] width 265 height 27
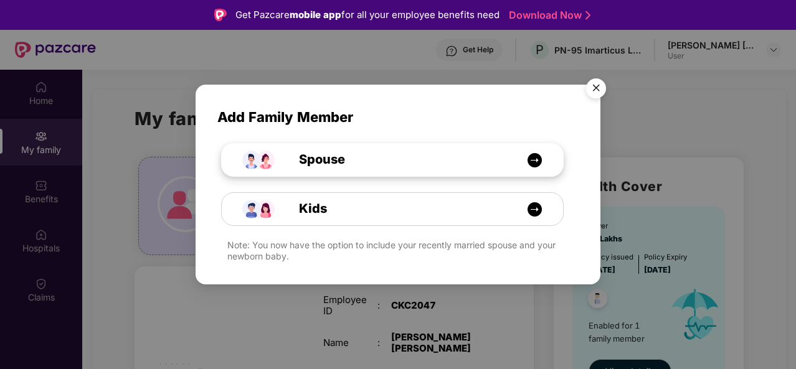
click at [399, 165] on div "Spouse" at bounding box center [399, 159] width 256 height 19
select select "****"
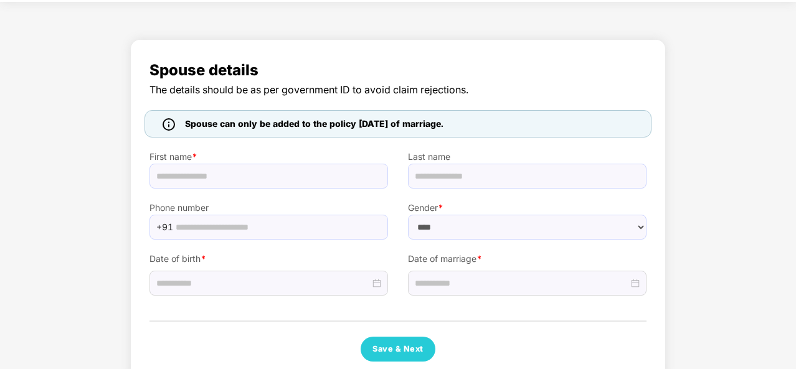
scroll to position [65, 0]
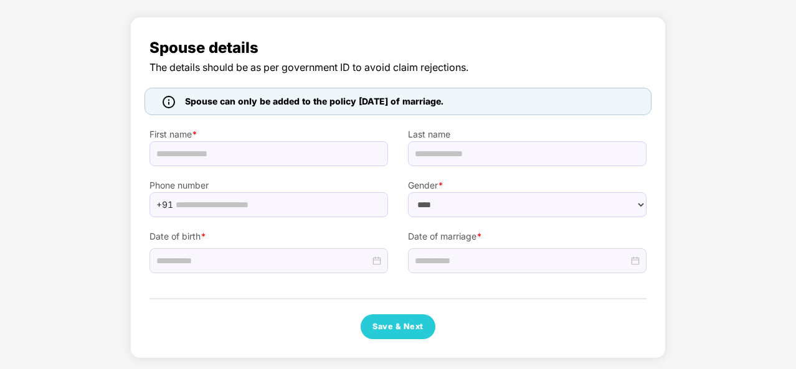
click at [370, 65] on span "The details should be as per government ID to avoid claim rejections." at bounding box center [397, 68] width 497 height 16
click at [375, 31] on div "Spouse details The details should be as per government ID to avoid claim reject…" at bounding box center [398, 188] width 536 height 342
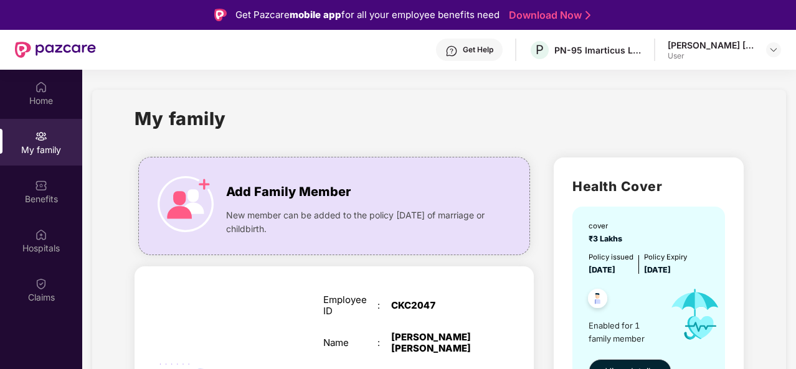
click at [164, 50] on div "Get Help P PN-95 Imarticus Learning Private Limited [PERSON_NAME] [PERSON_NAME]…" at bounding box center [438, 50] width 685 height 40
click at [287, 140] on div "My family" at bounding box center [439, 126] width 608 height 43
click at [55, 81] on div "Home" at bounding box center [41, 93] width 82 height 47
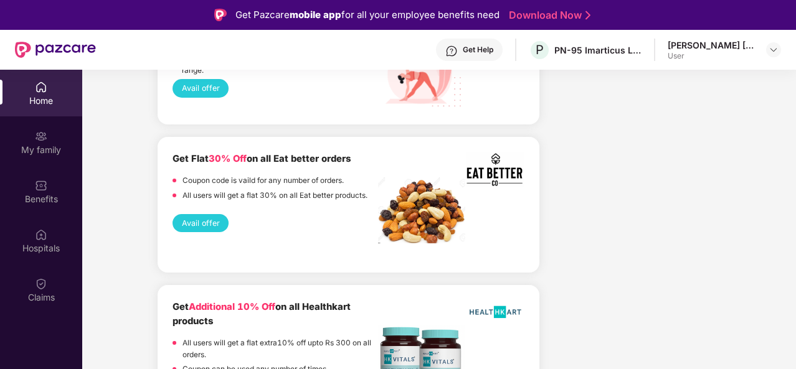
scroll to position [70, 0]
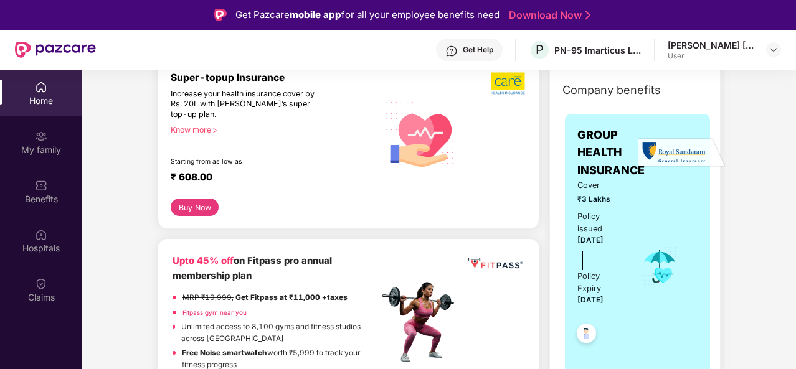
scroll to position [187, 0]
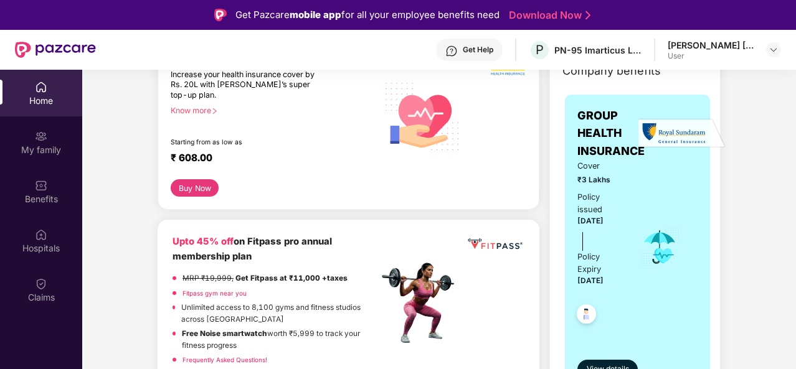
click at [191, 187] on button "Buy Now" at bounding box center [195, 187] width 48 height 17
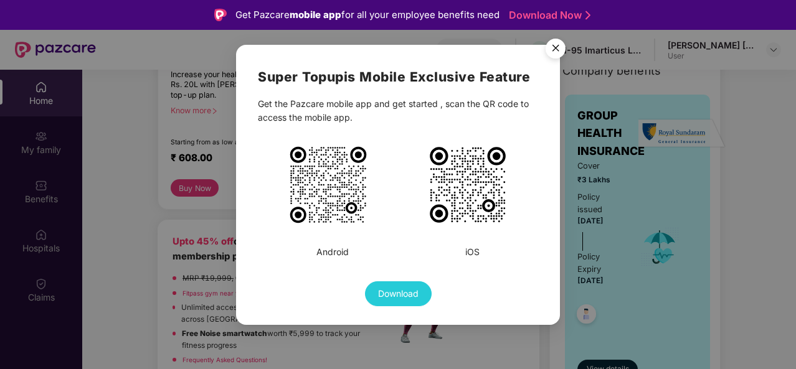
click at [555, 43] on img "Close" at bounding box center [555, 50] width 35 height 35
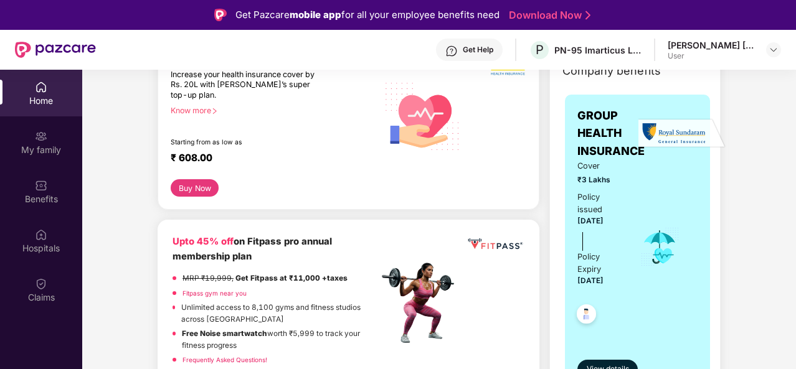
click at [455, 104] on img at bounding box center [422, 115] width 89 height 90
click at [336, 174] on div "Super-topup Insurance Increase your health insurance cover by Rs. 20L with [PER…" at bounding box center [274, 116] width 207 height 128
click at [229, 172] on div "Super-topup Insurance Increase your health insurance cover by Rs. 20L with [PER…" at bounding box center [274, 116] width 207 height 128
click at [189, 111] on div "Know more" at bounding box center [271, 110] width 200 height 9
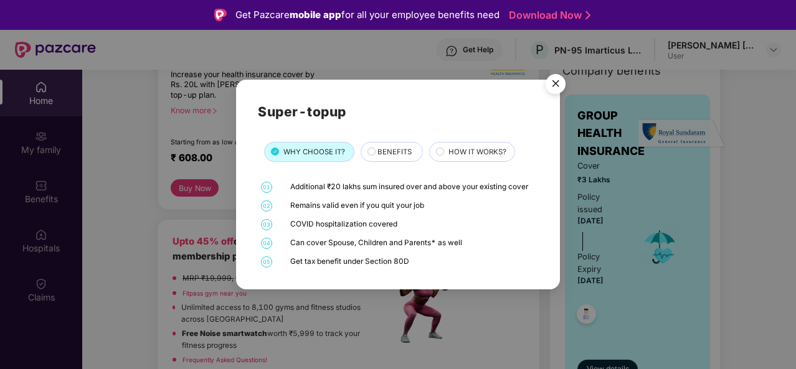
click at [383, 147] on span "BENEFITS" at bounding box center [394, 151] width 34 height 11
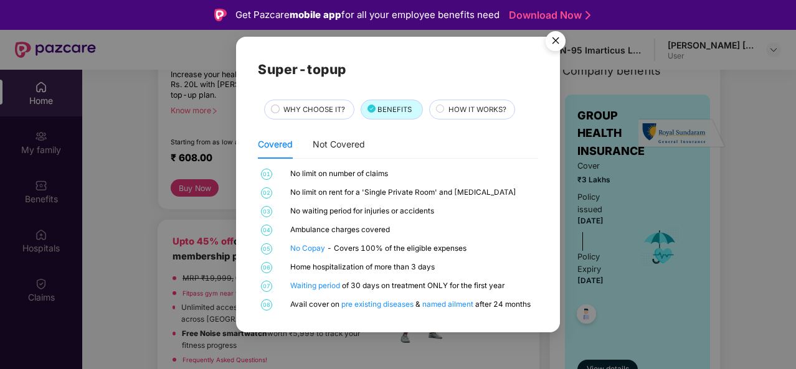
click at [327, 153] on div "Not Covered" at bounding box center [339, 144] width 52 height 29
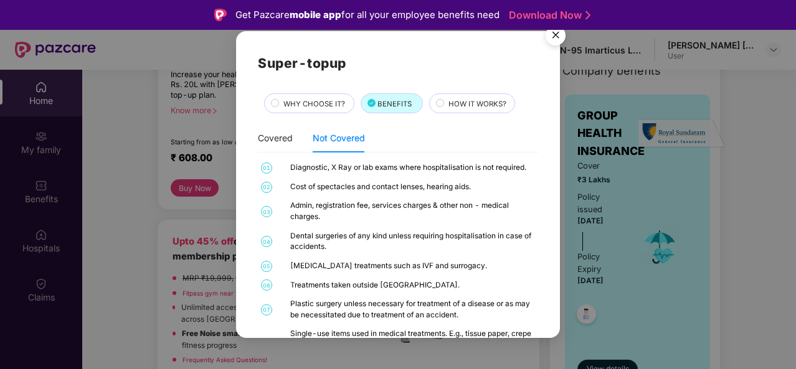
scroll to position [0, 0]
click at [462, 110] on div "HOW IT WORKS?" at bounding box center [475, 104] width 67 height 13
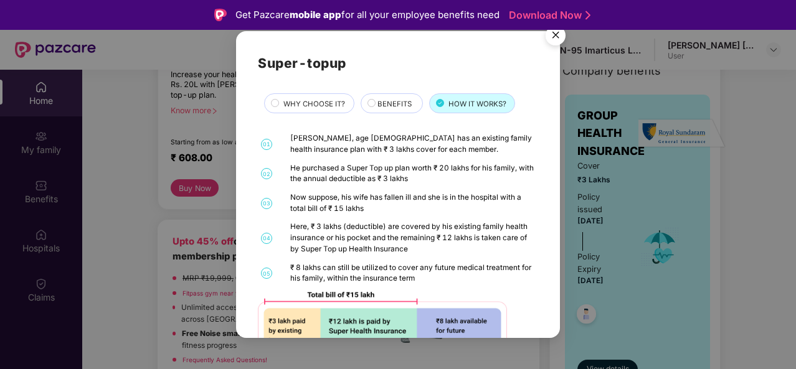
click at [284, 98] on div "WHY CHOOSE IT?" at bounding box center [309, 103] width 90 height 20
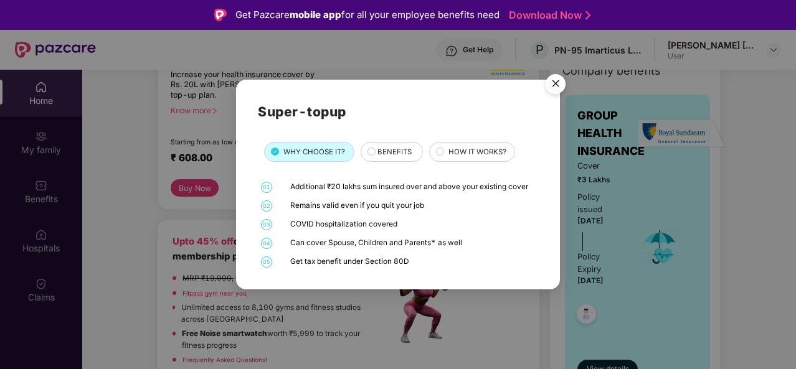
click at [551, 91] on img "Close" at bounding box center [555, 86] width 35 height 35
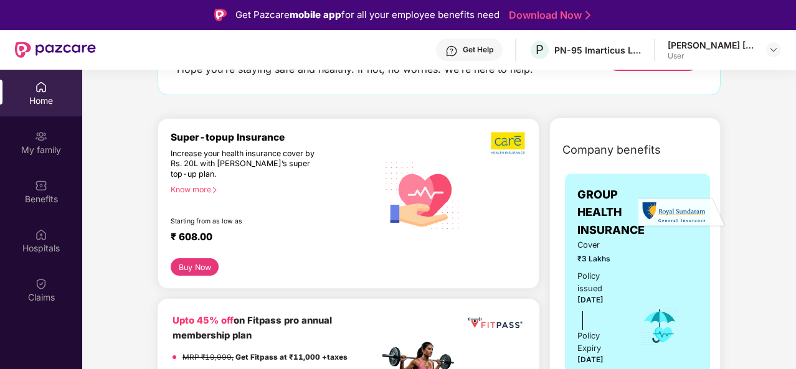
scroll to position [125, 0]
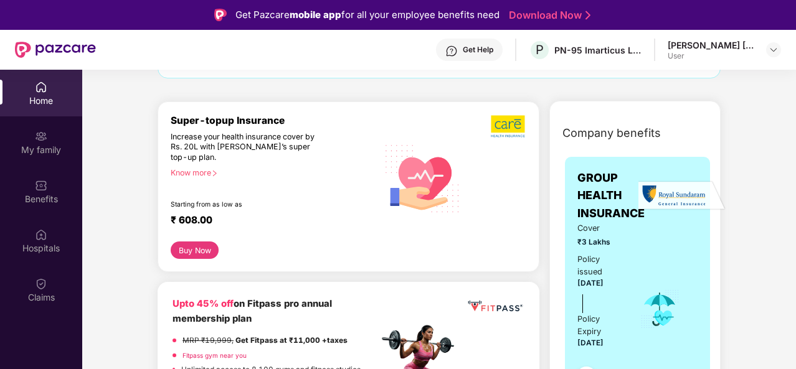
click at [197, 251] on button "Buy Now" at bounding box center [195, 250] width 48 height 17
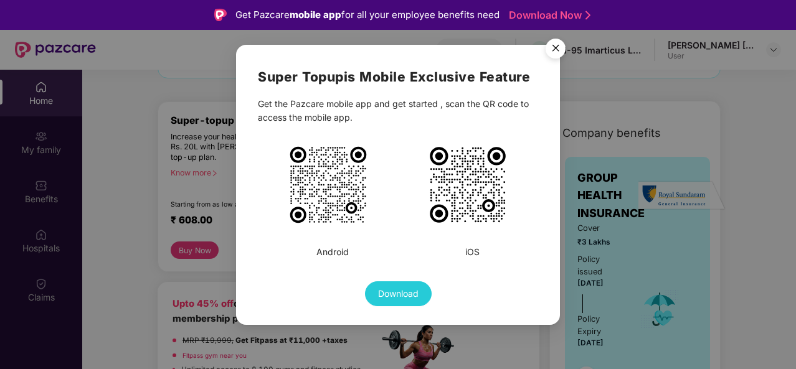
click at [499, 267] on div "Super Topup is Mobile Exclusive Feature Get the Pazcare mobile app and get star…" at bounding box center [398, 187] width 280 height 240
click at [296, 97] on div "Super Topup is Mobile Exclusive Feature Get the Pazcare mobile app and get star…" at bounding box center [398, 187] width 280 height 240
click at [550, 58] on img "Close" at bounding box center [555, 50] width 35 height 35
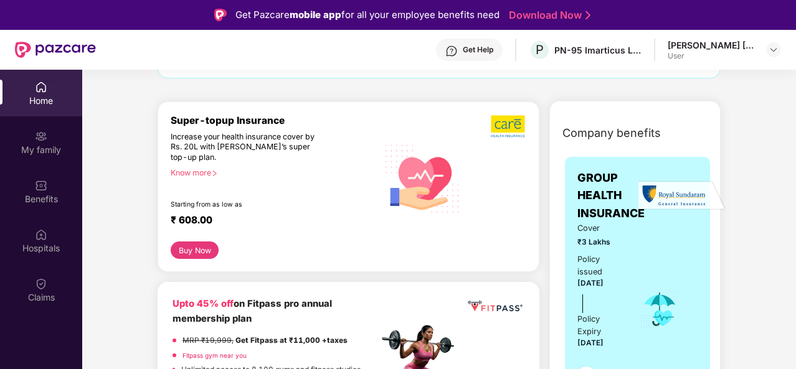
click at [367, 71] on div "Hey, [PERSON_NAME] you’re staying safe and healthy. If not, no worries. We’re h…" at bounding box center [439, 41] width 563 height 74
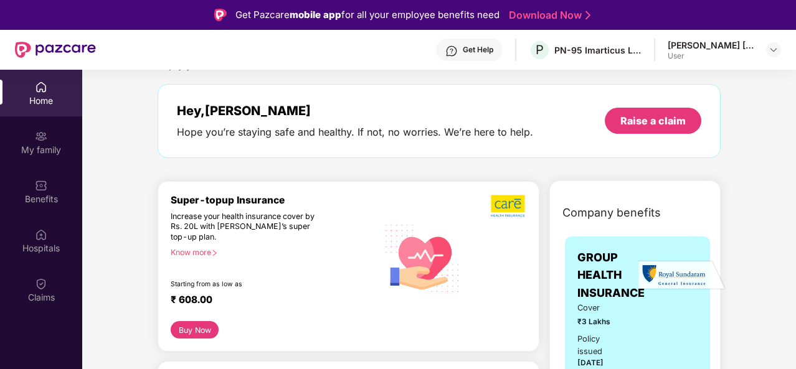
scroll to position [0, 0]
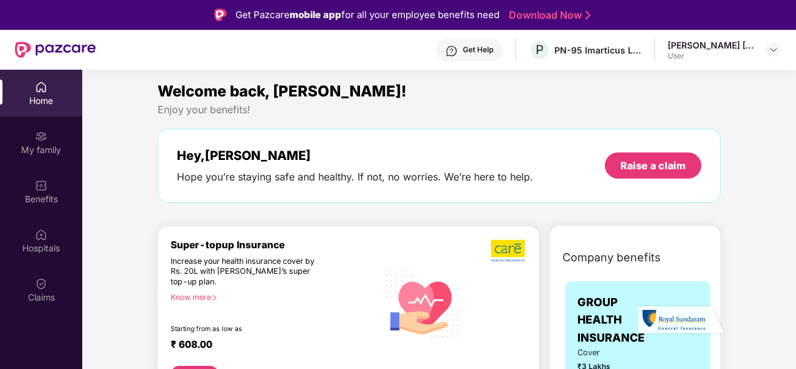
click at [478, 123] on div "Welcome back, [PERSON_NAME]! Enjoy your benefits! Hey, [PERSON_NAME] you’re sta…" at bounding box center [439, 148] width 573 height 136
click at [476, 44] on div "Get Help" at bounding box center [469, 50] width 67 height 22
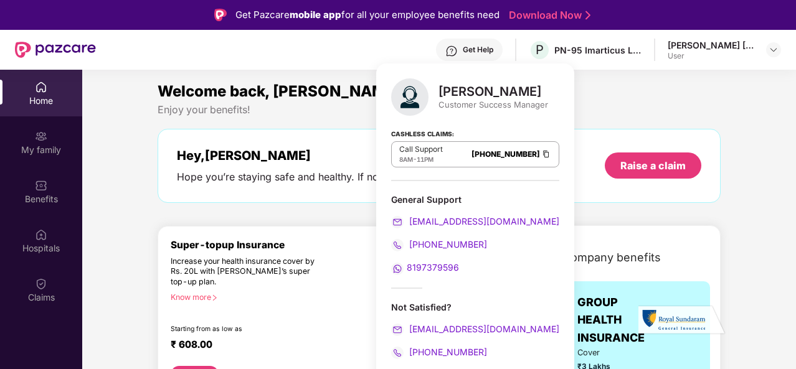
click at [709, 113] on div "Enjoy your benefits!" at bounding box center [439, 109] width 563 height 13
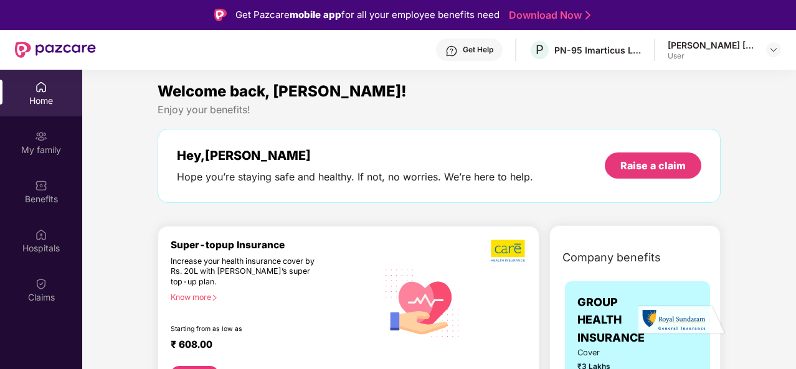
click at [758, 56] on div "[PERSON_NAME] [PERSON_NAME] User" at bounding box center [724, 50] width 113 height 22
click at [773, 52] on img at bounding box center [773, 50] width 10 height 10
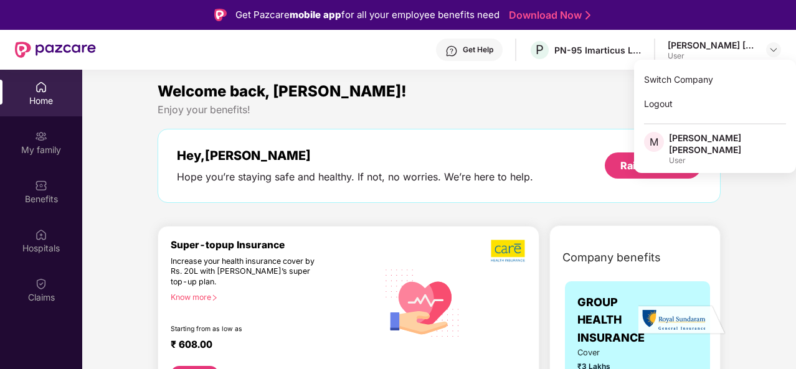
click at [710, 136] on div "[PERSON_NAME] [PERSON_NAME]" at bounding box center [727, 144] width 117 height 24
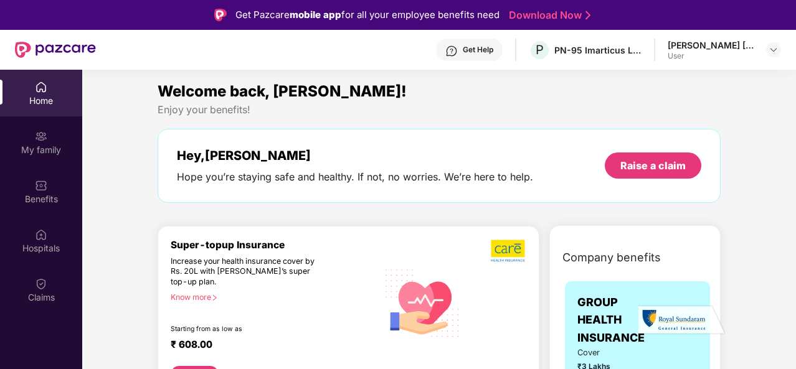
click at [678, 141] on div "Hey, [PERSON_NAME] you’re staying safe and healthy. If not, no worries. We’re h…" at bounding box center [439, 166] width 563 height 74
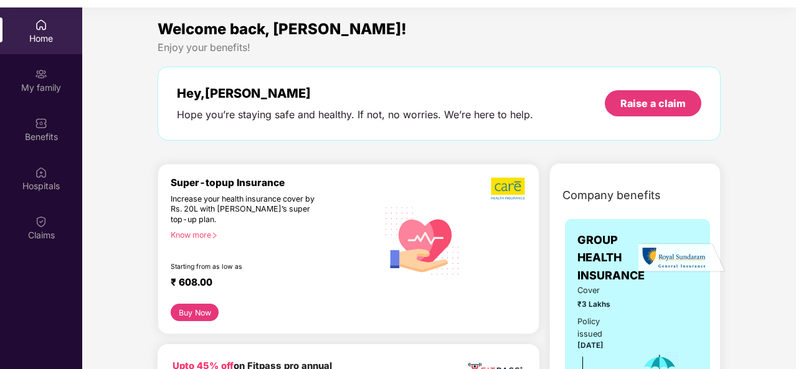
click at [447, 27] on div "Welcome back, [PERSON_NAME]!" at bounding box center [439, 29] width 563 height 24
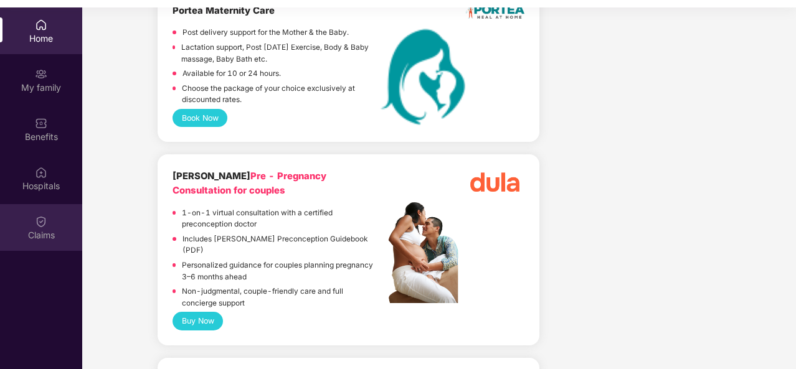
scroll to position [2242, 0]
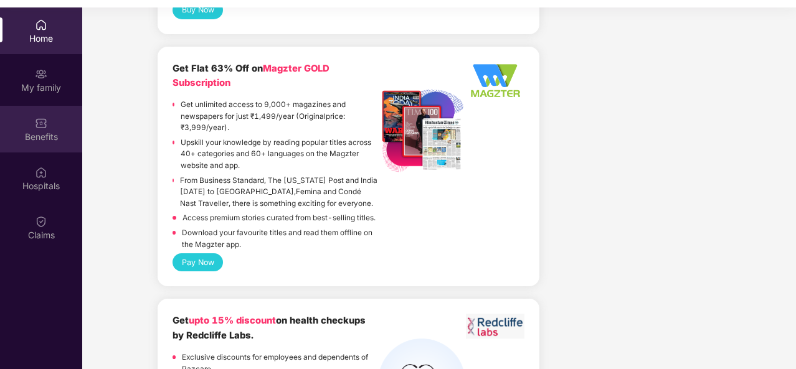
click at [51, 110] on div "Benefits" at bounding box center [41, 129] width 82 height 47
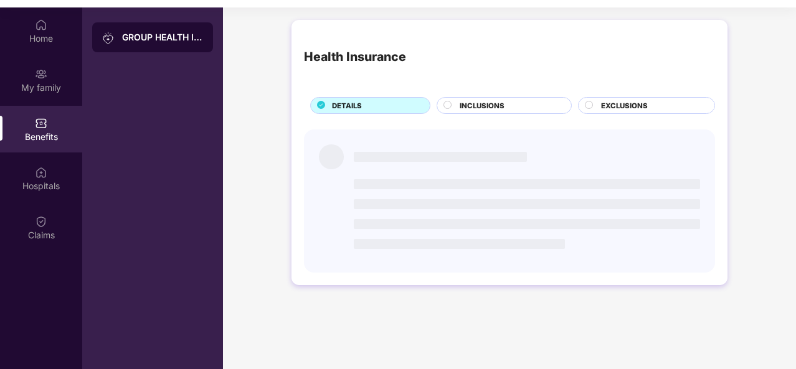
click at [245, 98] on div "Health Insurance DETAILS INCLUSIONS EXCLUSIONS" at bounding box center [509, 159] width 573 height 290
click at [501, 67] on div "Health Insurance" at bounding box center [509, 57] width 411 height 50
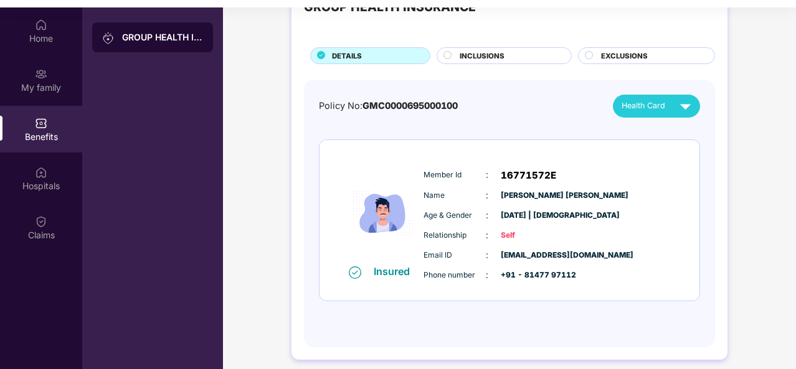
scroll to position [50, 0]
click at [150, 130] on div "GROUP HEALTH INSURANCE" at bounding box center [152, 191] width 141 height 369
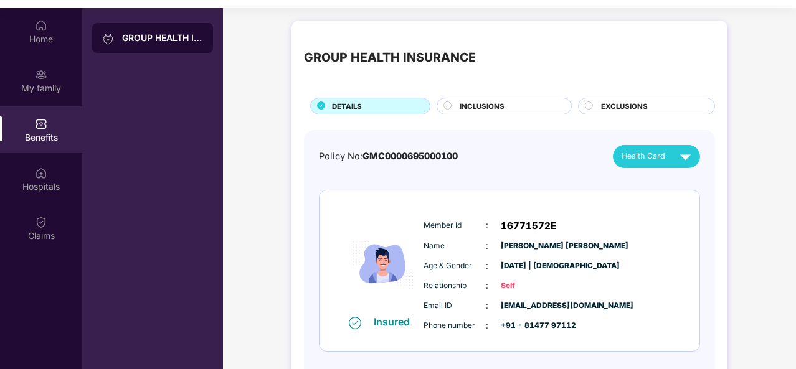
scroll to position [70, 0]
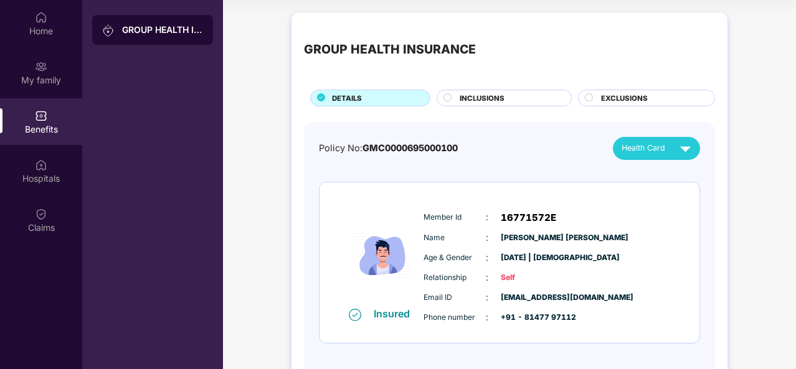
click at [498, 97] on span "INCLUSIONS" at bounding box center [482, 98] width 45 height 11
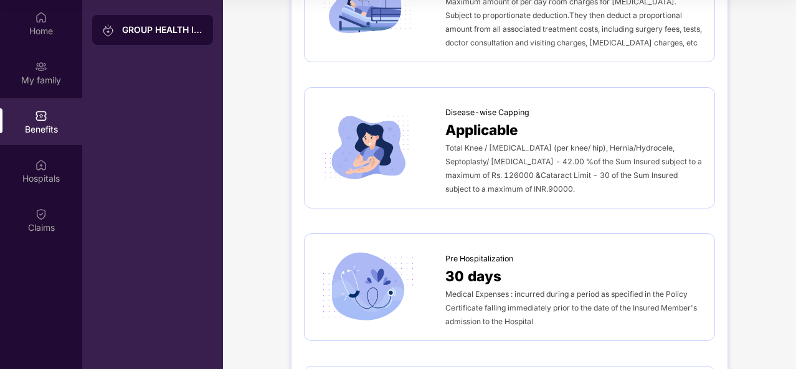
scroll to position [436, 0]
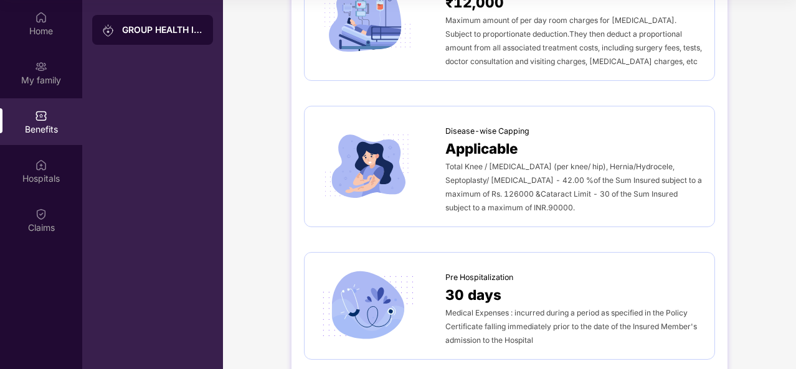
click at [483, 115] on div "Disease-wise Capping Applicable Total Knee / [MEDICAL_DATA] (per knee/ hip), He…" at bounding box center [509, 166] width 411 height 121
click at [482, 143] on span "Applicable" at bounding box center [481, 149] width 73 height 22
click at [482, 145] on span "Applicable" at bounding box center [481, 149] width 73 height 22
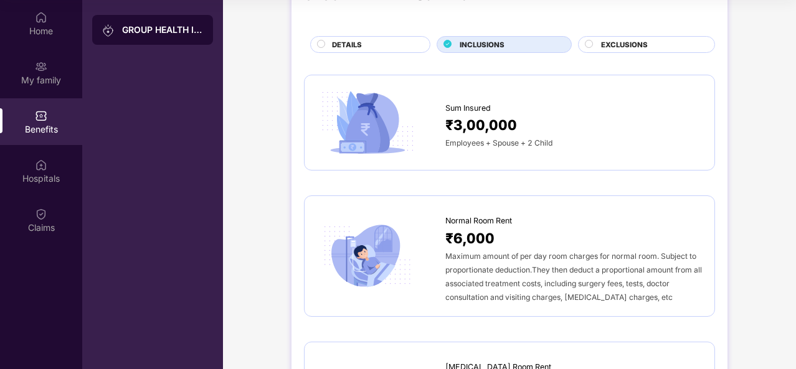
scroll to position [125, 0]
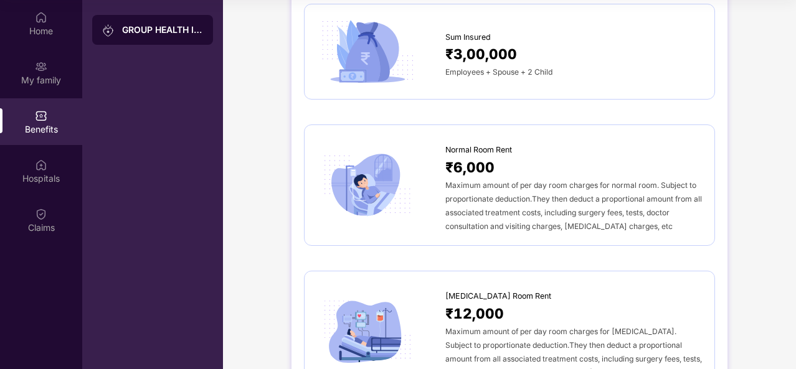
click at [541, 61] on div "₹3,00,000" at bounding box center [573, 54] width 257 height 22
click at [480, 57] on span "₹3,00,000" at bounding box center [481, 54] width 72 height 22
click at [453, 33] on span "Sum Insured" at bounding box center [467, 37] width 45 height 12
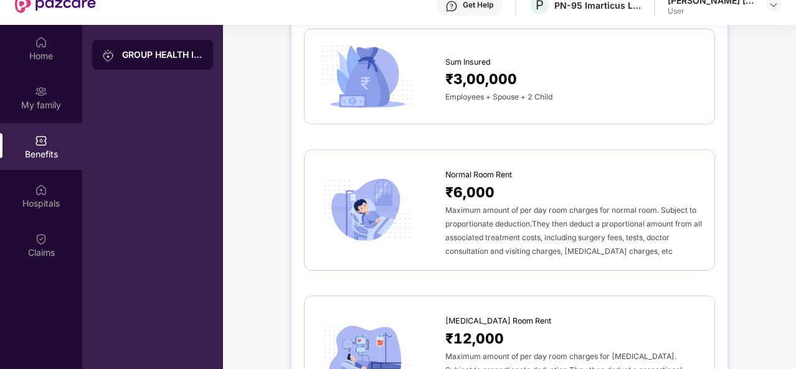
scroll to position [50, 0]
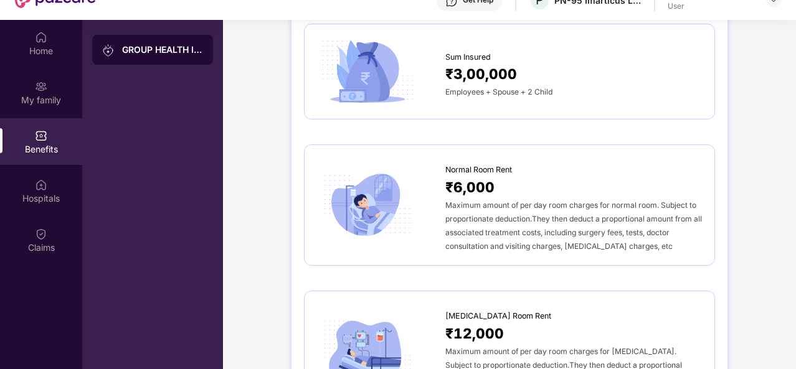
drag, startPoint x: 795, startPoint y: 72, endPoint x: 796, endPoint y: 82, distance: 9.5
click at [795, 82] on html "Get Pazcare mobile app for all your employee benefits need Download Now Get Hel…" at bounding box center [398, 134] width 796 height 369
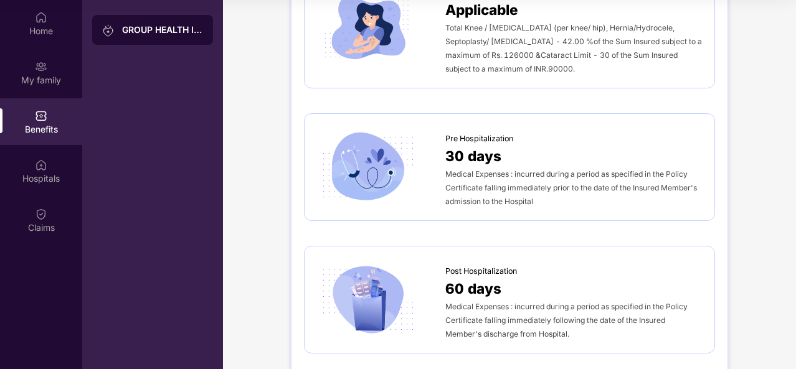
scroll to position [554, 0]
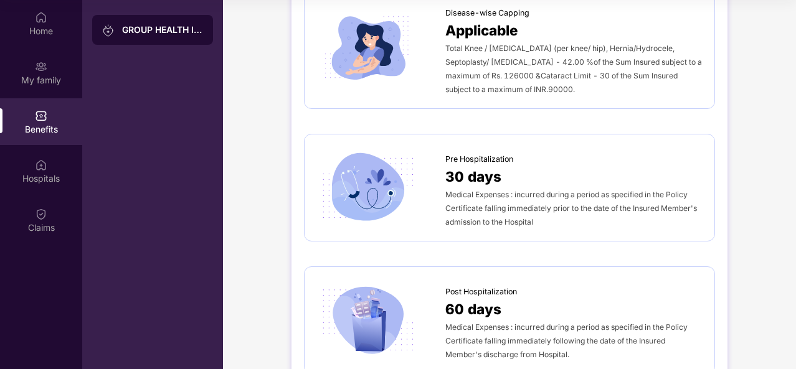
click at [164, 106] on div "GROUP HEALTH INSURANCE" at bounding box center [152, 184] width 141 height 369
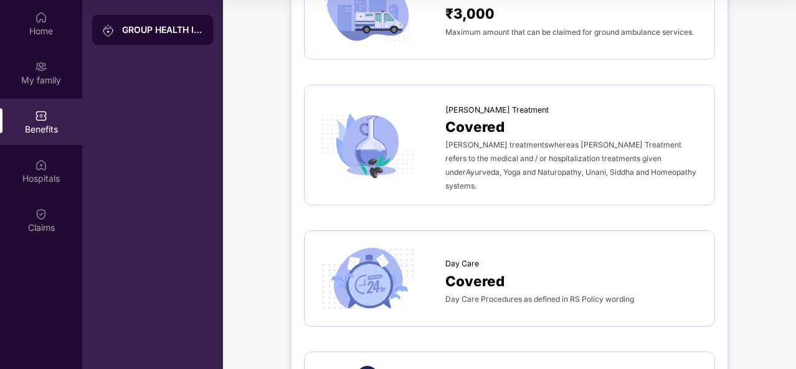
scroll to position [928, 0]
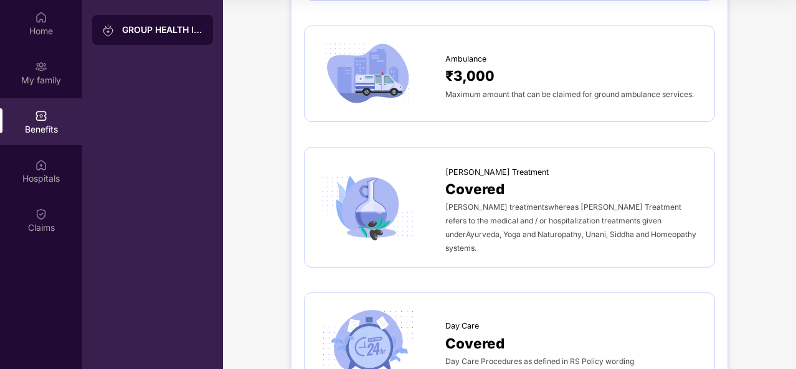
drag, startPoint x: 793, startPoint y: 150, endPoint x: 794, endPoint y: 169, distance: 19.3
click at [794, 169] on div "GROUP HEALTH INSURANCE DETAILS INCLUSIONS EXCLUSIONS Sum Insured ₹3,00,000 Empl…" at bounding box center [509, 371] width 573 height 2586
drag, startPoint x: 794, startPoint y: 163, endPoint x: 794, endPoint y: 177, distance: 14.9
click at [794, 177] on div "GROUP HEALTH INSURANCE DETAILS INCLUSIONS EXCLUSIONS Sum Insured ₹3,00,000 Empl…" at bounding box center [509, 371] width 573 height 2586
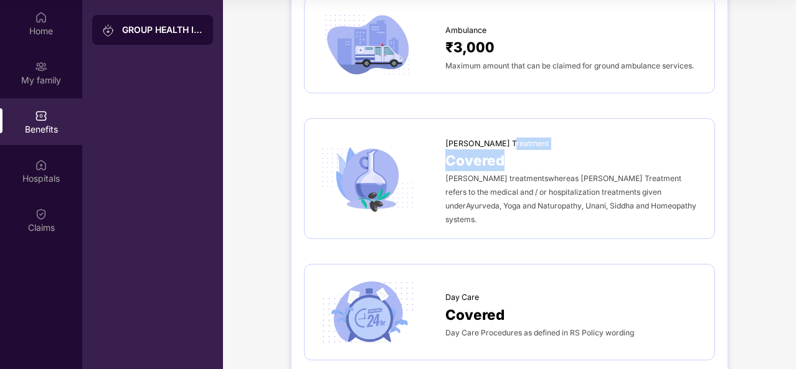
scroll to position [960, 0]
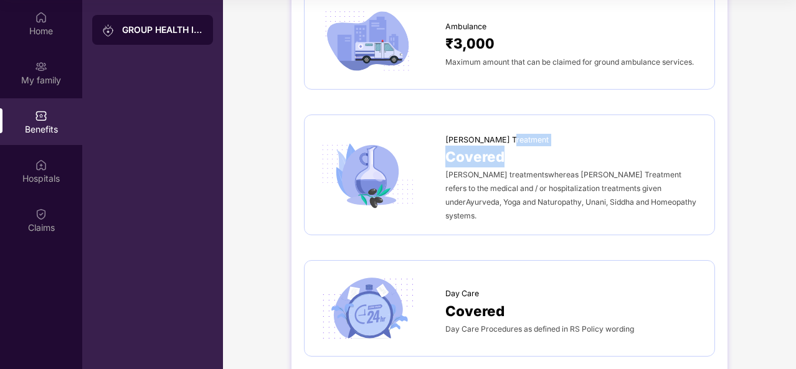
click at [752, 129] on div "GROUP HEALTH INSURANCE DETAILS INCLUSIONS EXCLUSIONS Sum Insured ₹3,00,000 Empl…" at bounding box center [509, 339] width 573 height 2586
drag, startPoint x: 179, startPoint y: 110, endPoint x: 291, endPoint y: 262, distance: 189.2
click at [179, 110] on div "GROUP HEALTH INSURANCE" at bounding box center [152, 184] width 141 height 369
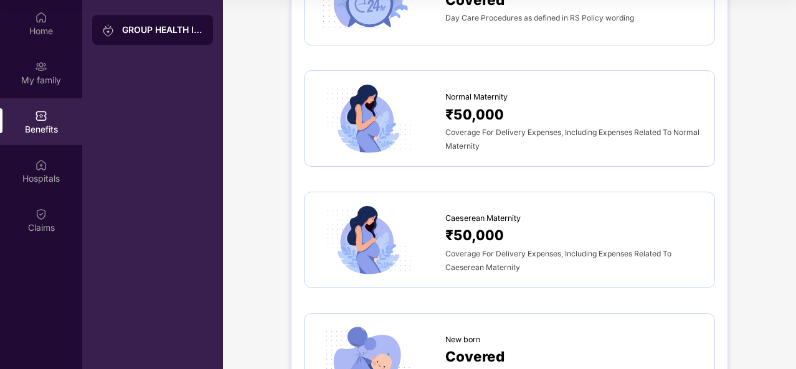
scroll to position [1334, 0]
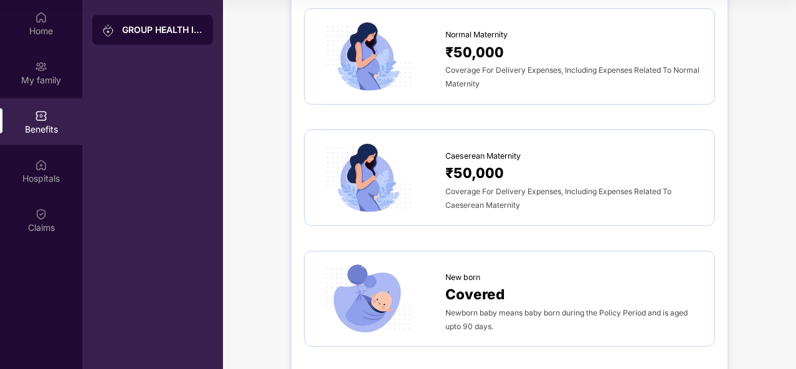
drag, startPoint x: 793, startPoint y: 225, endPoint x: 796, endPoint y: 257, distance: 31.9
click at [795, 257] on html "Get Pazcare mobile app for all your employee benefits need Download Now Get Hel…" at bounding box center [398, 114] width 796 height 369
drag, startPoint x: 791, startPoint y: 276, endPoint x: 793, endPoint y: 287, distance: 11.5
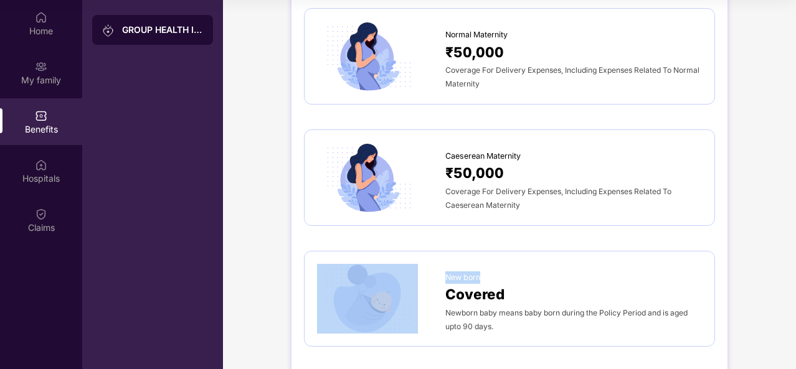
drag, startPoint x: 793, startPoint y: 214, endPoint x: 793, endPoint y: 240, distance: 26.8
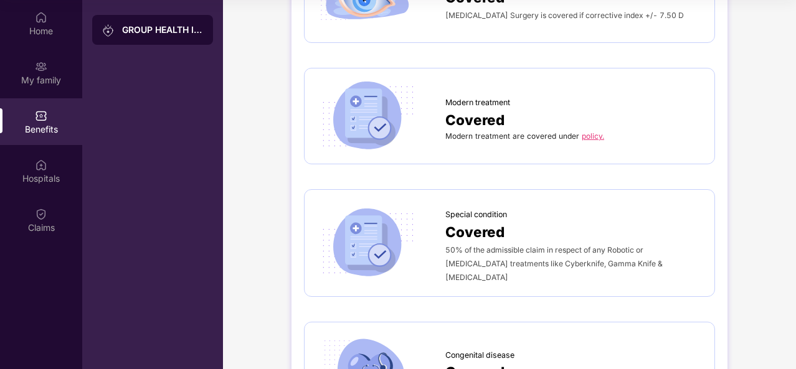
scroll to position [2065, 0]
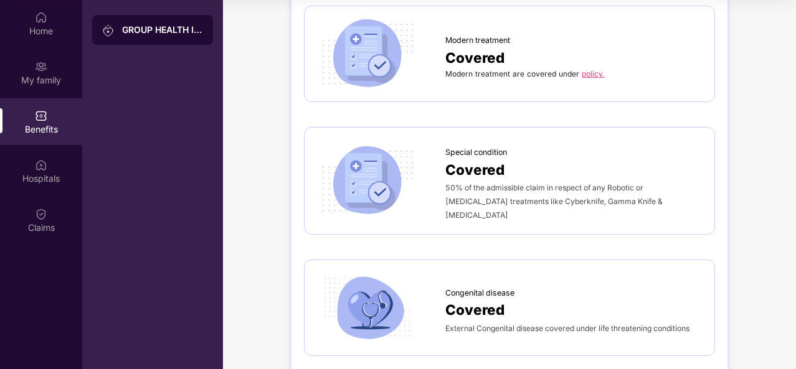
click at [594, 69] on link "policy." at bounding box center [593, 73] width 22 height 9
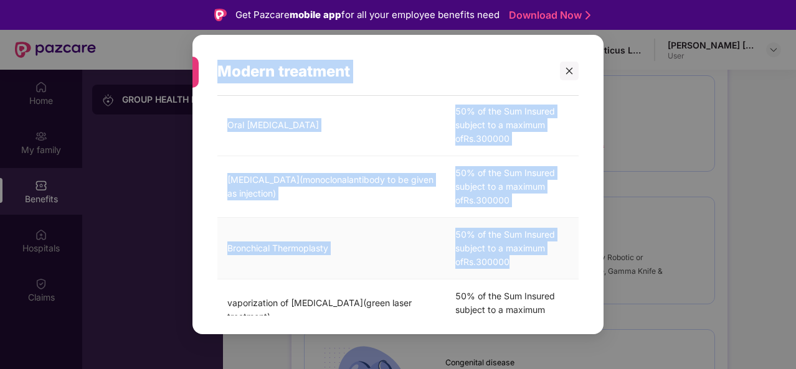
scroll to position [353, 0]
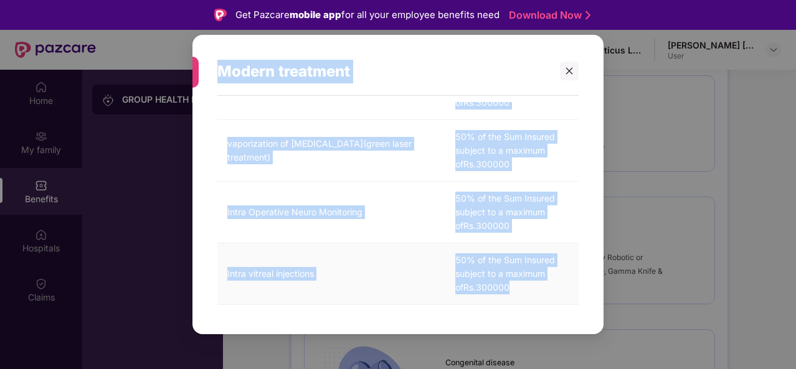
drag, startPoint x: 210, startPoint y: 68, endPoint x: 573, endPoint y: 293, distance: 426.8
click at [573, 293] on div "Modern treatment Modern treatment are covered under policy. Treatment Cover Bal…" at bounding box center [397, 185] width 411 height 300
copy div "Modern treatment Modern treatment are covered under policy. Treatment Cover Bal…"
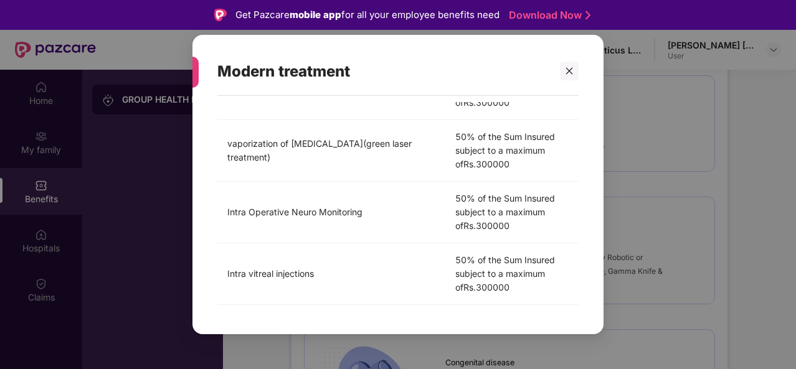
click at [688, 167] on div "Modern treatment Modern treatment are covered under policy. Treatment Cover Bal…" at bounding box center [398, 184] width 796 height 369
click at [567, 75] on icon "close" at bounding box center [569, 71] width 9 height 9
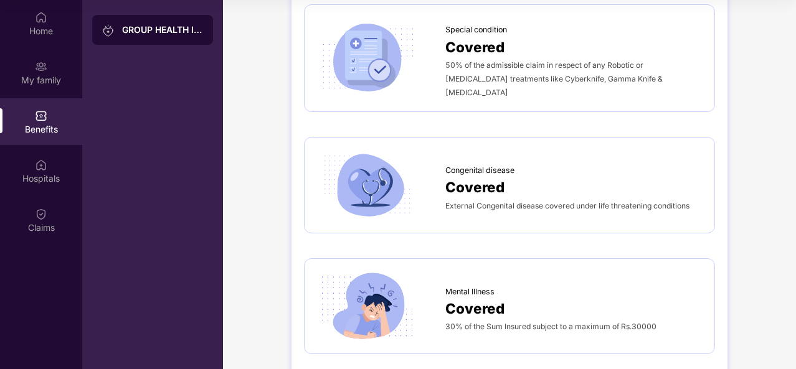
scroll to position [2190, 0]
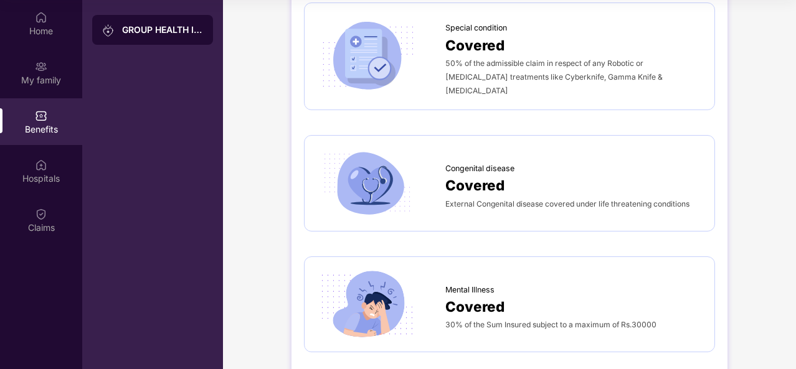
click at [128, 123] on div "GROUP HEALTH INSURANCE" at bounding box center [152, 184] width 141 height 369
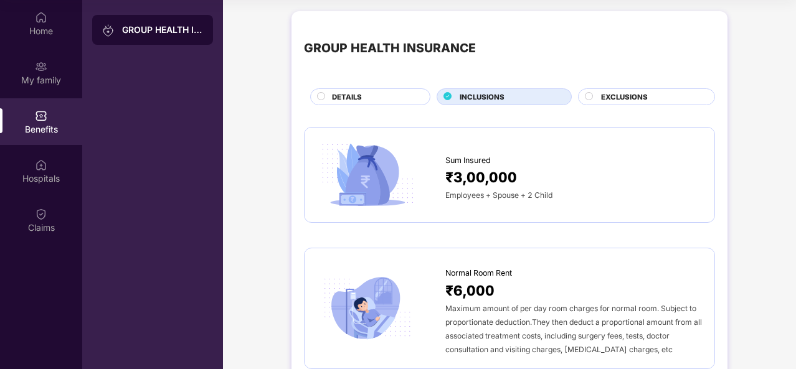
scroll to position [0, 0]
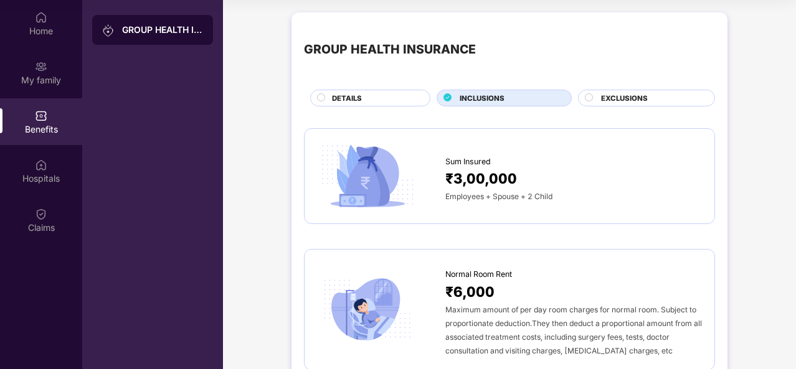
click at [640, 96] on span "EXCLUSIONS" at bounding box center [624, 98] width 47 height 11
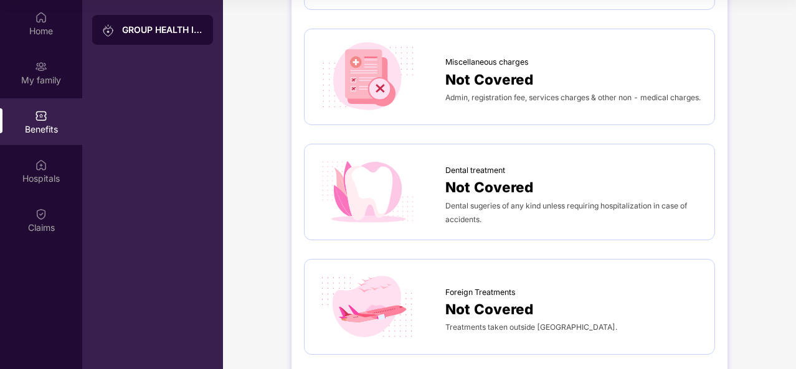
scroll to position [436, 0]
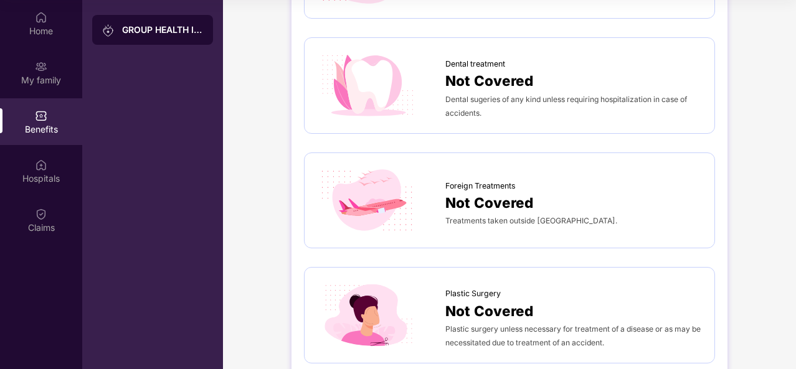
click at [794, 102] on div "GROUP HEALTH INSURANCE DETAILS INCLUSIONS EXCLUSIONS OPD Not Covered Diagnostic…" at bounding box center [509, 112] width 573 height 1085
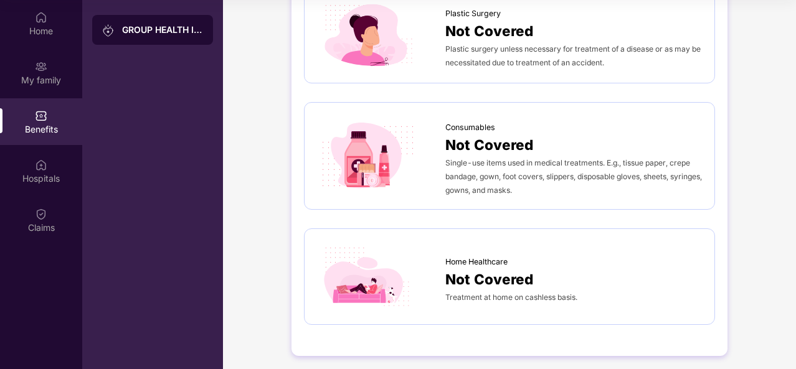
scroll to position [717, 0]
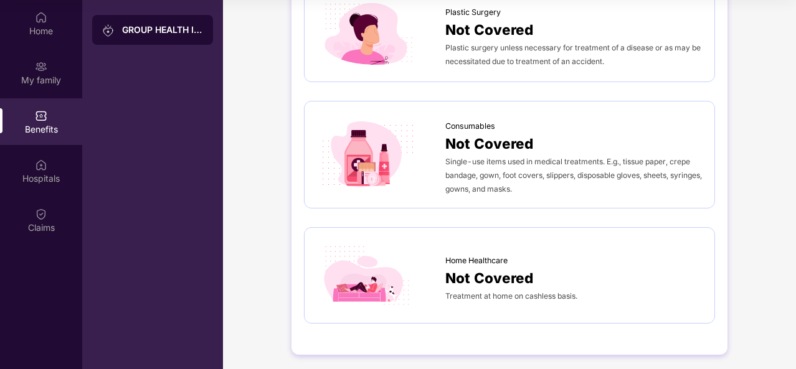
click at [169, 128] on div "GROUP HEALTH INSURANCE" at bounding box center [152, 184] width 141 height 369
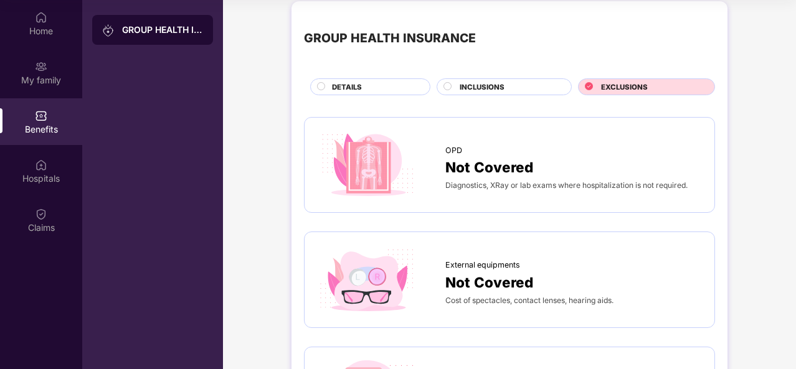
scroll to position [0, 0]
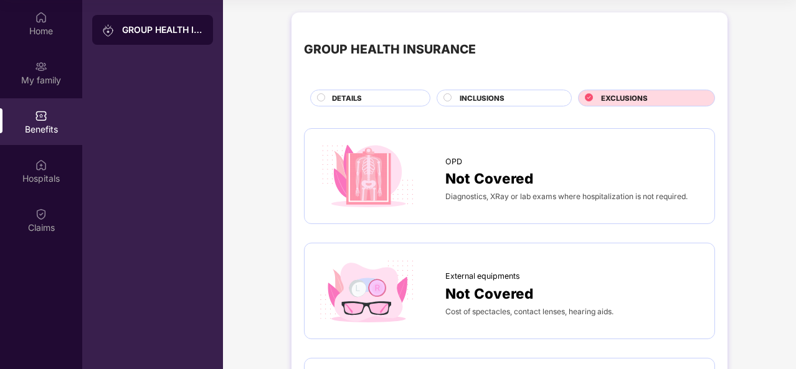
click at [375, 93] on div "DETAILS" at bounding box center [375, 99] width 98 height 13
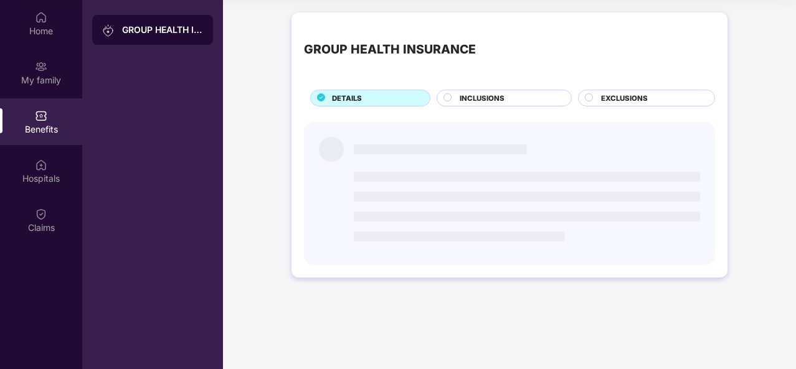
click at [444, 57] on div "GROUP HEALTH INSURANCE" at bounding box center [390, 49] width 172 height 19
click at [245, 47] on div "GROUP HEALTH INSURANCE DETAILS INCLUSIONS EXCLUSIONS" at bounding box center [509, 151] width 573 height 290
